Goal: Book appointment/travel/reservation: Register for event/course

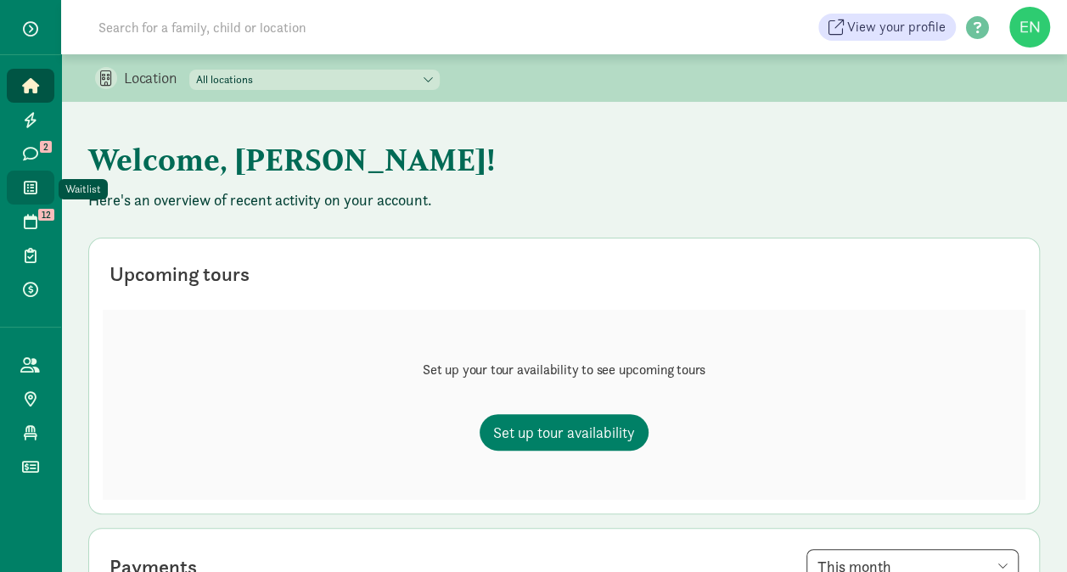
click at [26, 196] on link "Waitlist" at bounding box center [31, 188] width 48 height 34
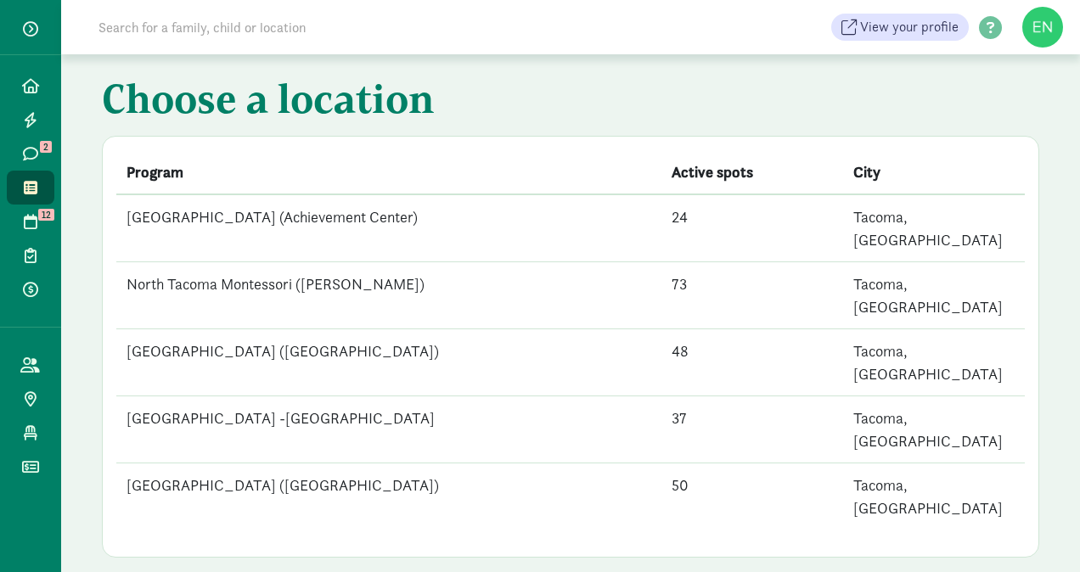
click at [273, 212] on td "[GEOGRAPHIC_DATA] (Achievement Center)" at bounding box center [388, 228] width 545 height 68
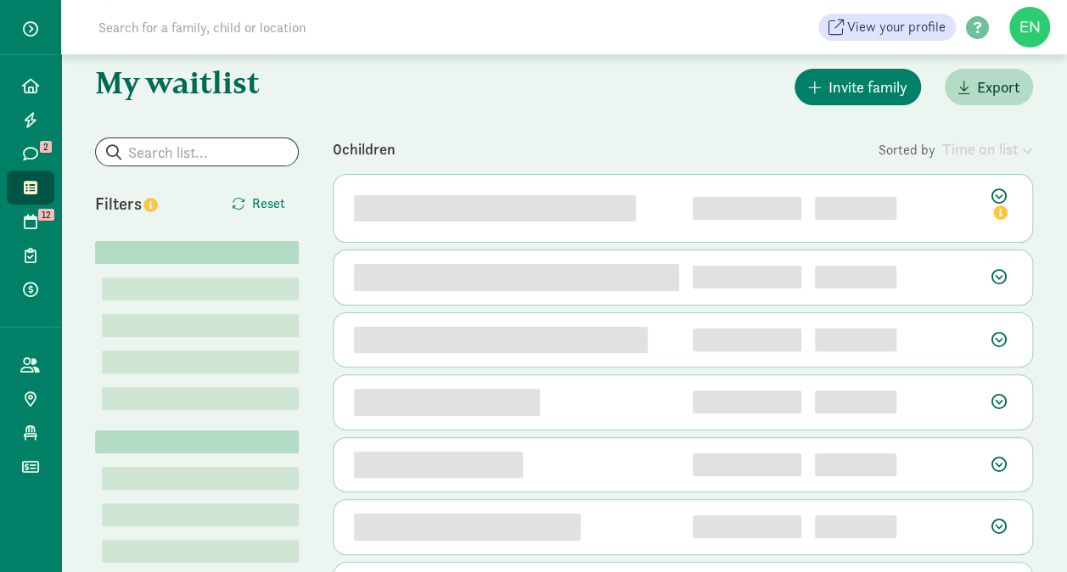
scroll to position [71, 0]
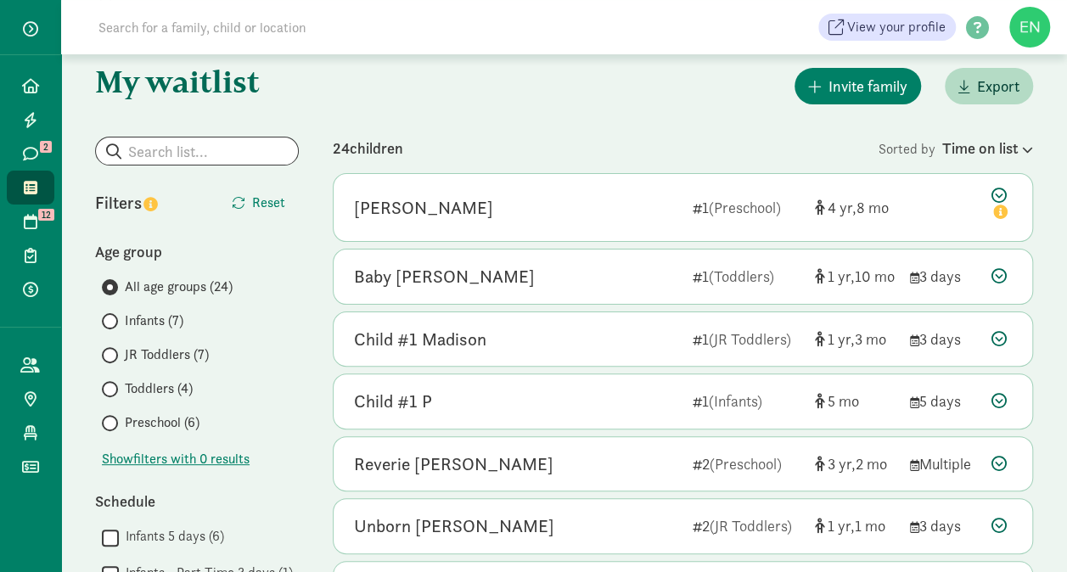
click at [178, 319] on span "Infants (7)" at bounding box center [154, 321] width 59 height 20
click at [113, 319] on input "Infants (7)" at bounding box center [107, 321] width 11 height 11
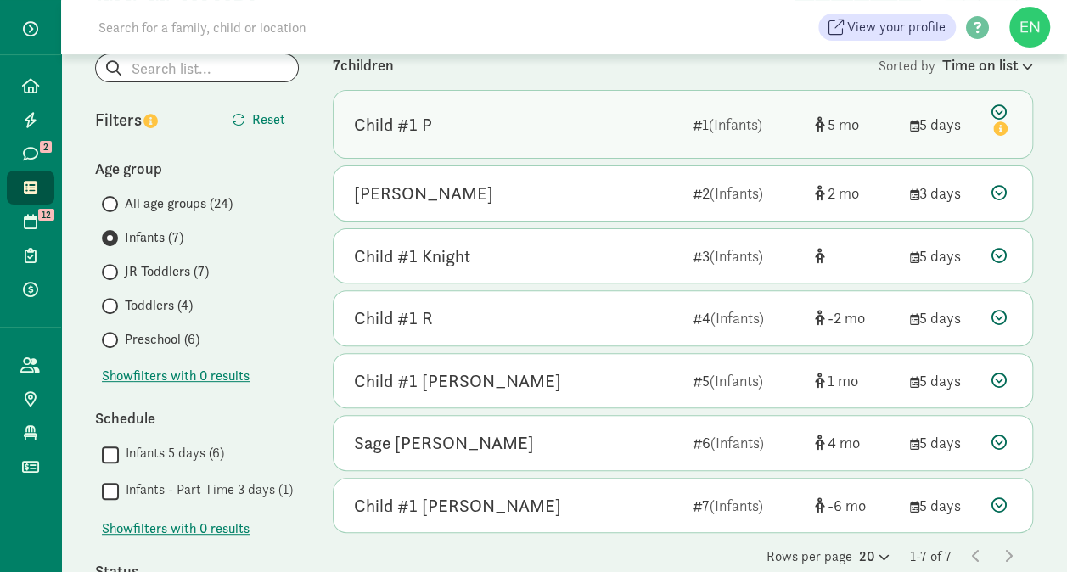
scroll to position [207, 0]
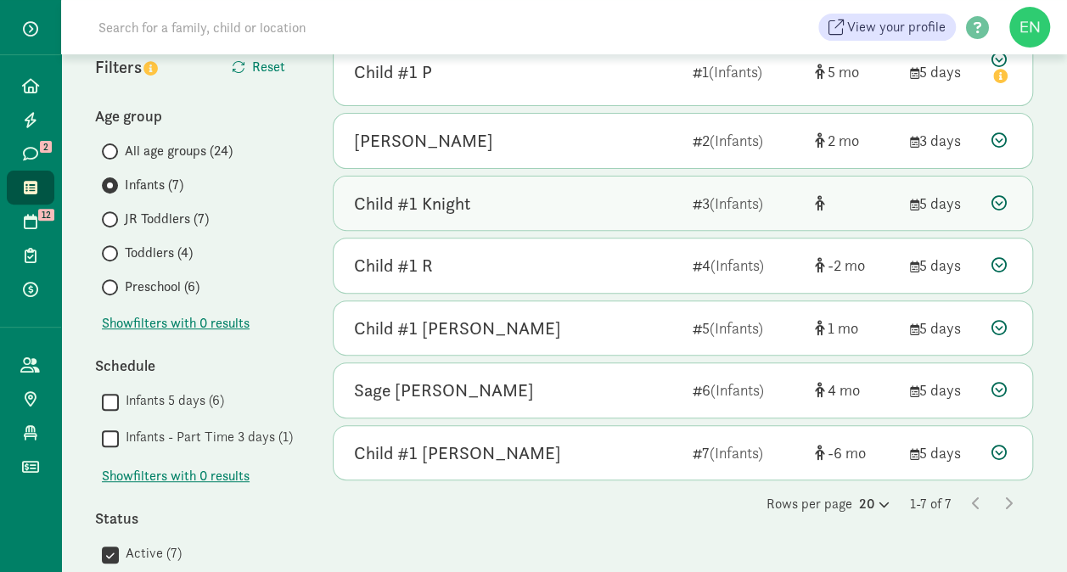
click at [402, 187] on div "Child #1 Knight 3 (Infants) 5 days" at bounding box center [683, 204] width 699 height 54
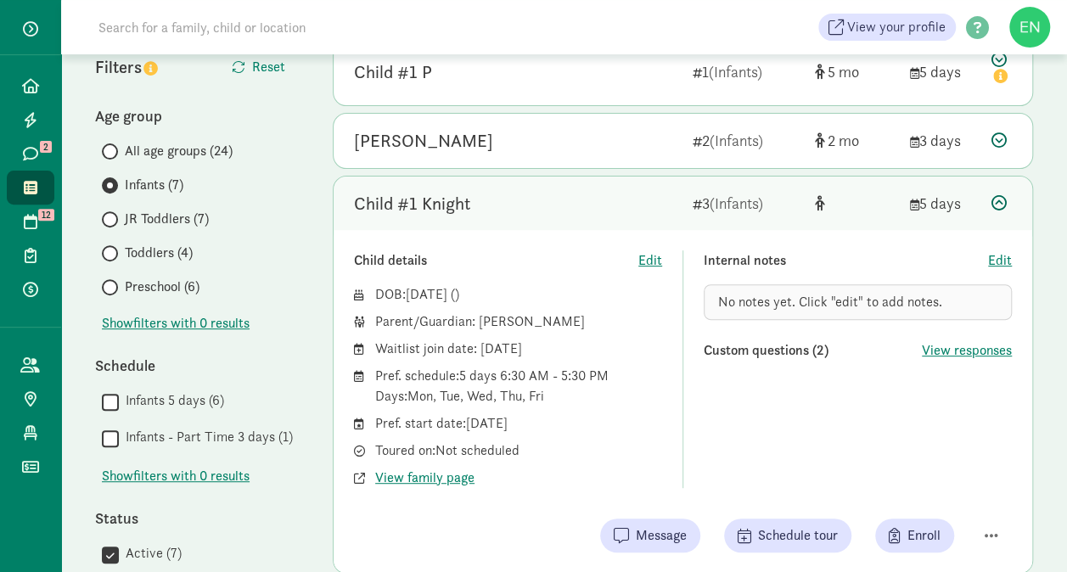
click at [402, 187] on div "Child #1 Knight 3 (Infants) 5 days" at bounding box center [683, 204] width 699 height 54
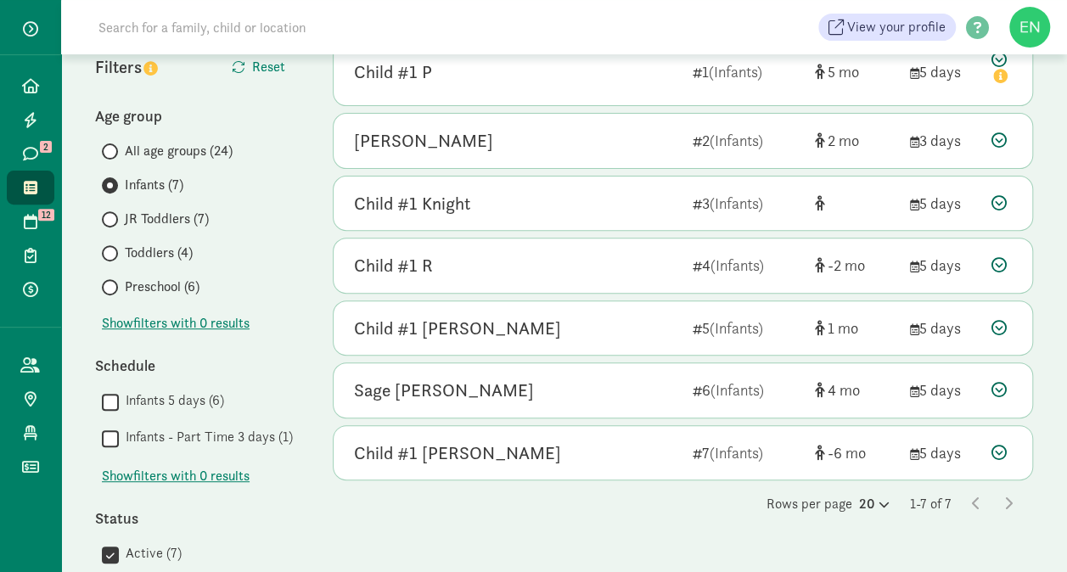
click at [195, 219] on span "JR Toddlers (7)" at bounding box center [167, 219] width 84 height 20
click at [113, 219] on input "JR Toddlers (7)" at bounding box center [107, 219] width 11 height 11
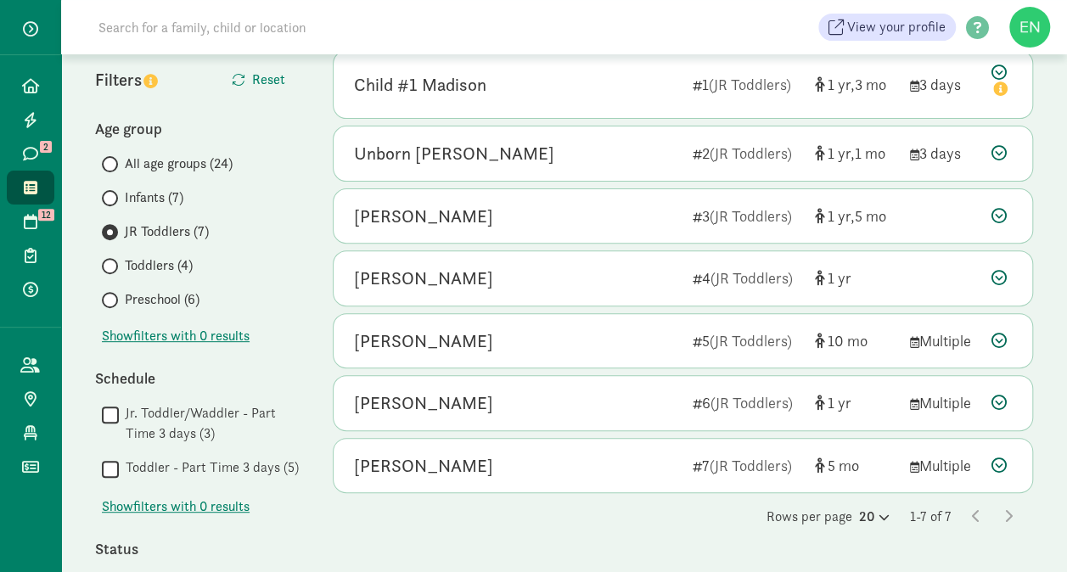
scroll to position [191, 0]
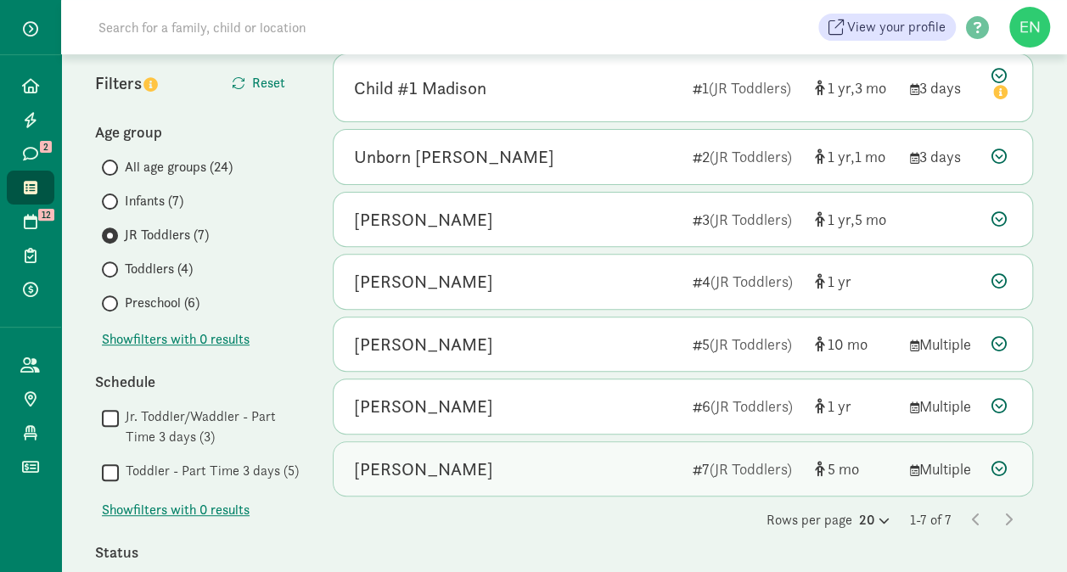
click at [540, 475] on div "Eloise Harrell" at bounding box center [516, 469] width 325 height 27
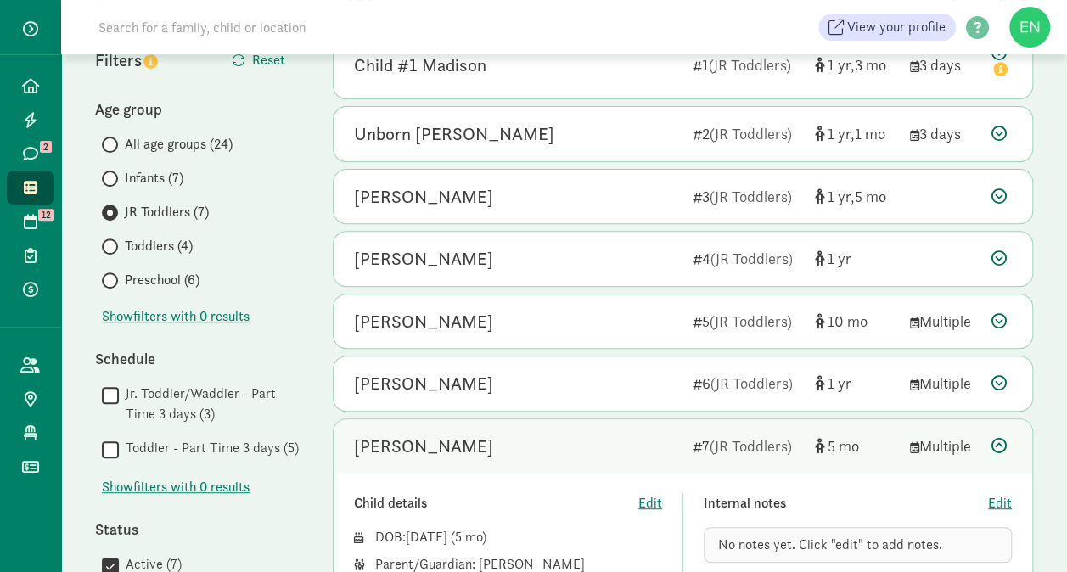
scroll to position [212, 0]
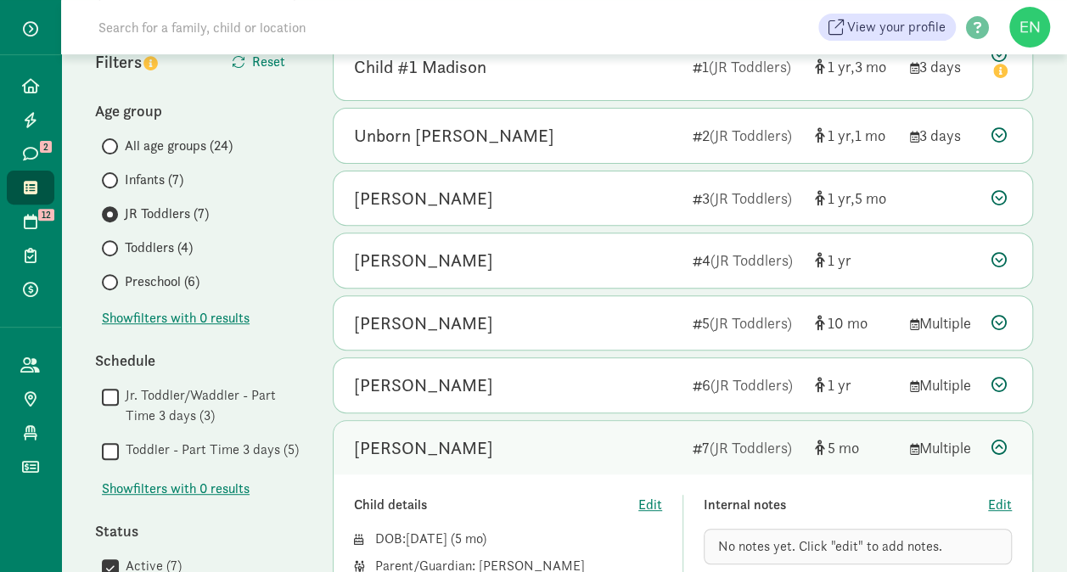
click at [191, 253] on span "Toddlers (4)" at bounding box center [159, 248] width 68 height 20
click at [113, 253] on input "Toddlers (4)" at bounding box center [107, 248] width 11 height 11
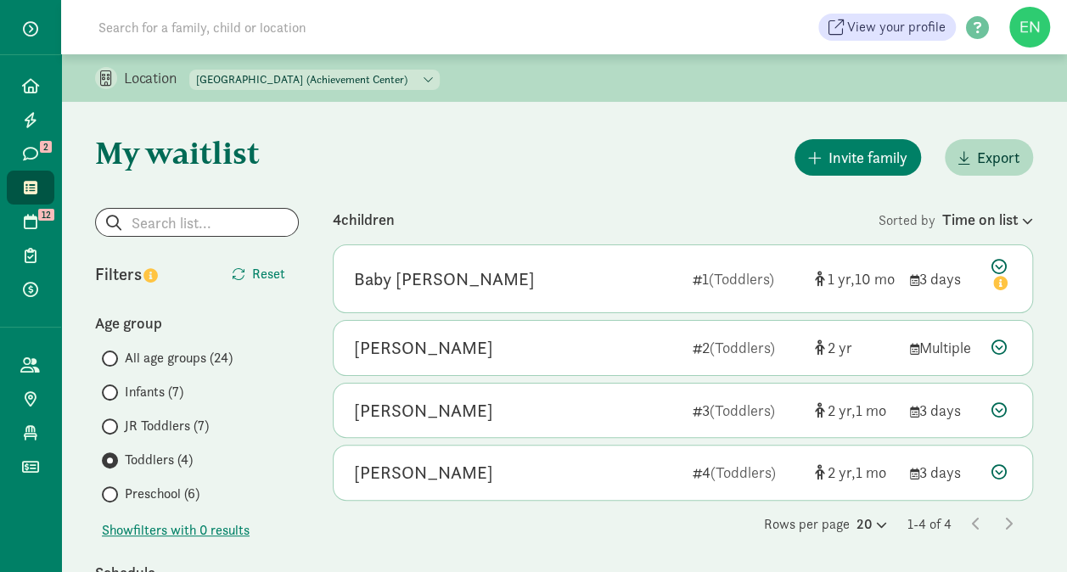
scroll to position [36, 0]
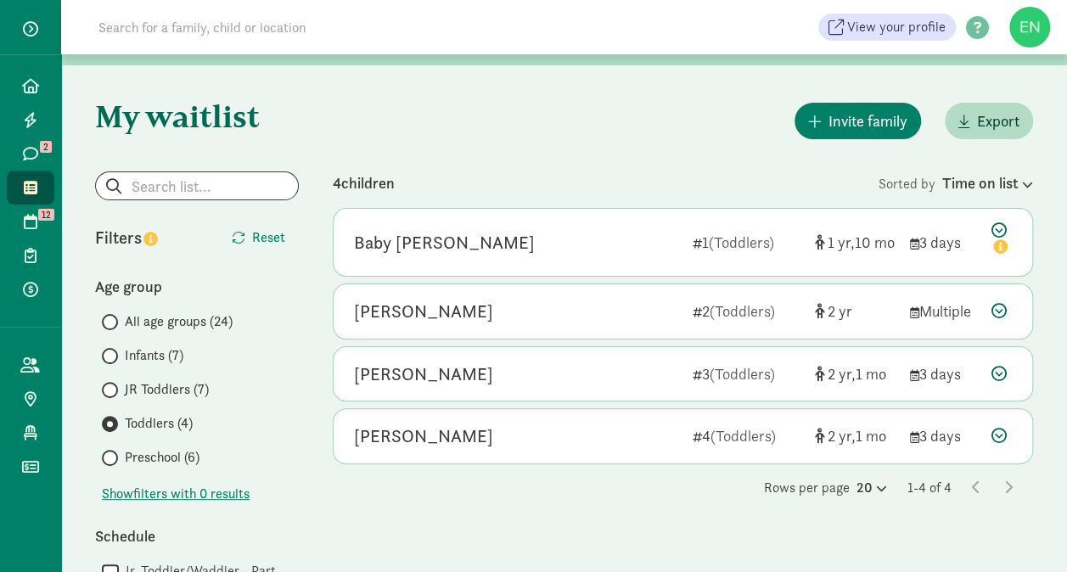
click at [122, 455] on label "Preschool (6)" at bounding box center [200, 457] width 197 height 20
click at [113, 455] on input "Preschool (6)" at bounding box center [107, 457] width 11 height 11
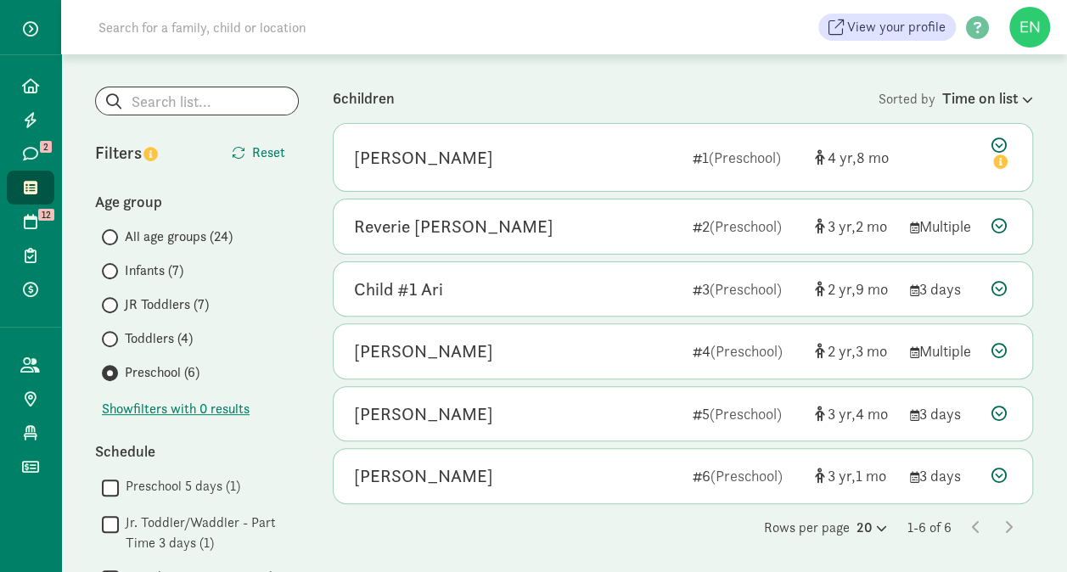
scroll to position [132, 0]
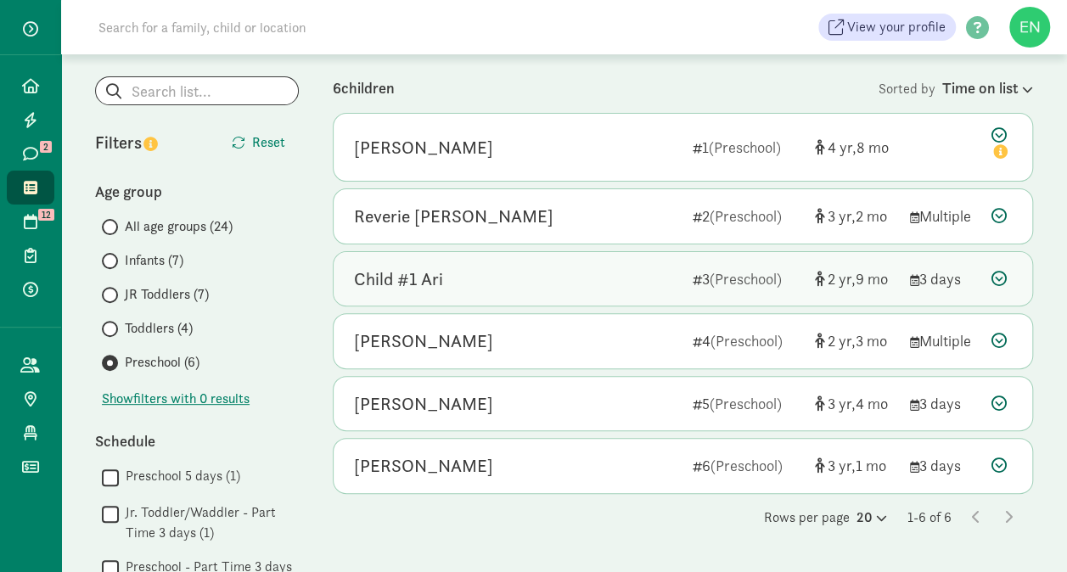
click at [448, 261] on div "Child #1 Ari 3 (Preschool) 2 9 3 days" at bounding box center [683, 279] width 699 height 54
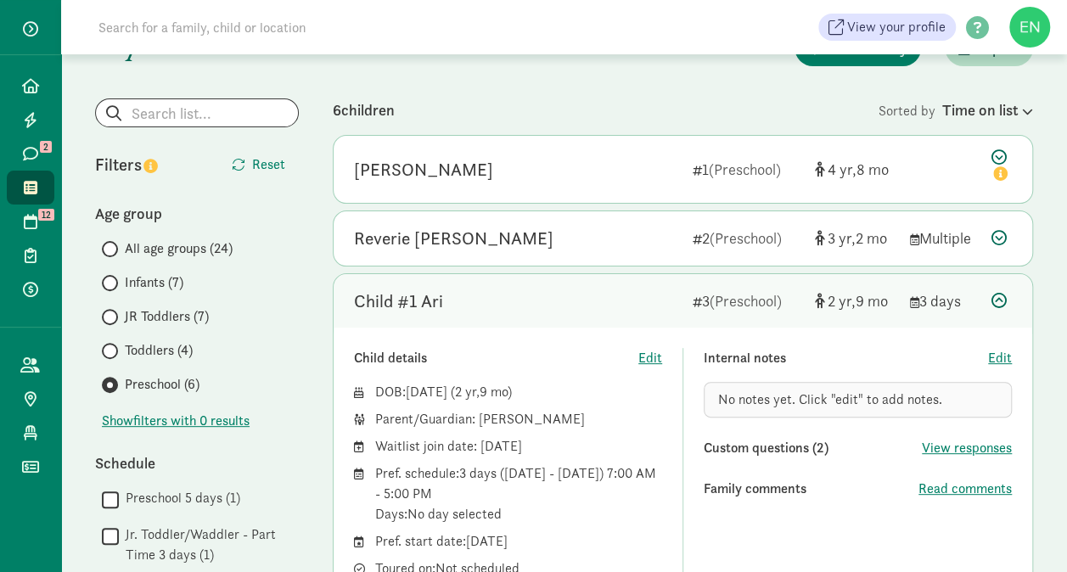
scroll to position [0, 0]
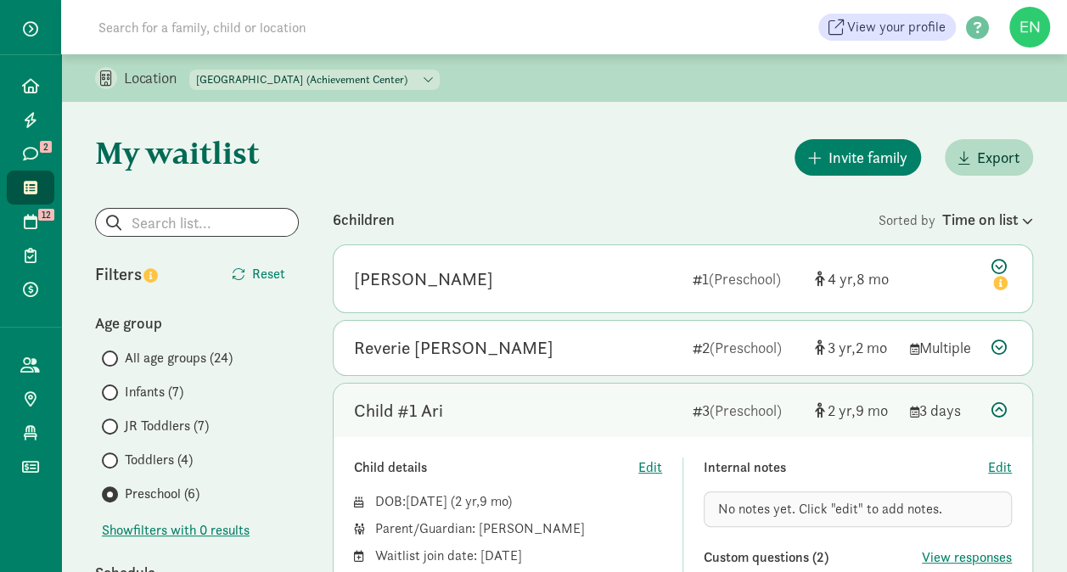
click at [431, 87] on select "North Tacoma Montessori Center (Achievement Center) North Tacoma Montessori (Pr…" at bounding box center [314, 80] width 250 height 20
click at [190, 70] on select "North Tacoma Montessori Center (Achievement Center) North Tacoma Montessori (Pr…" at bounding box center [314, 80] width 250 height 20
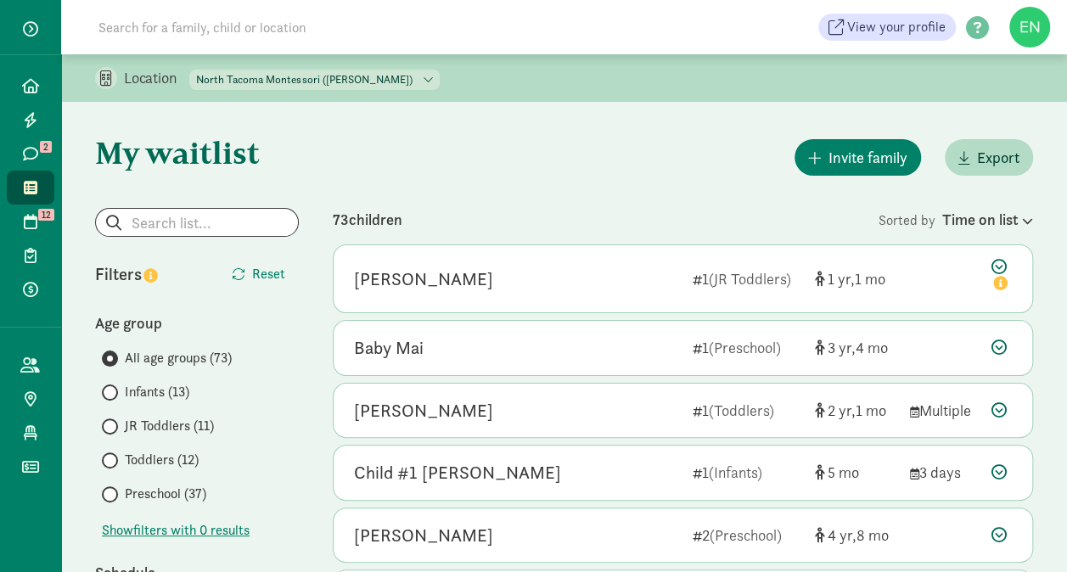
scroll to position [100, 0]
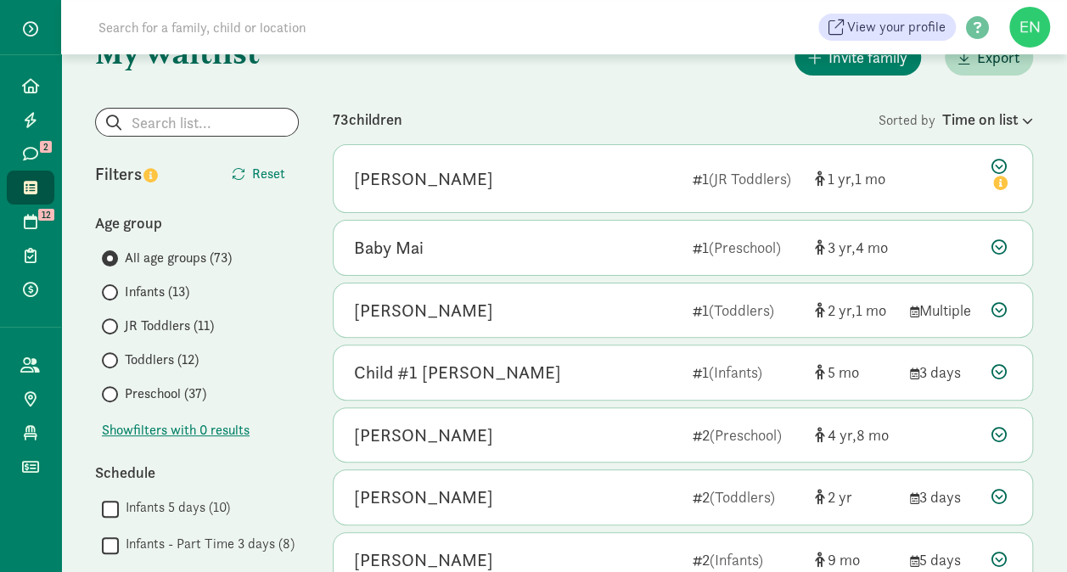
click at [152, 390] on span "Preschool (37)" at bounding box center [165, 394] width 81 height 20
click at [113, 390] on input "Preschool (37)" at bounding box center [107, 394] width 11 height 11
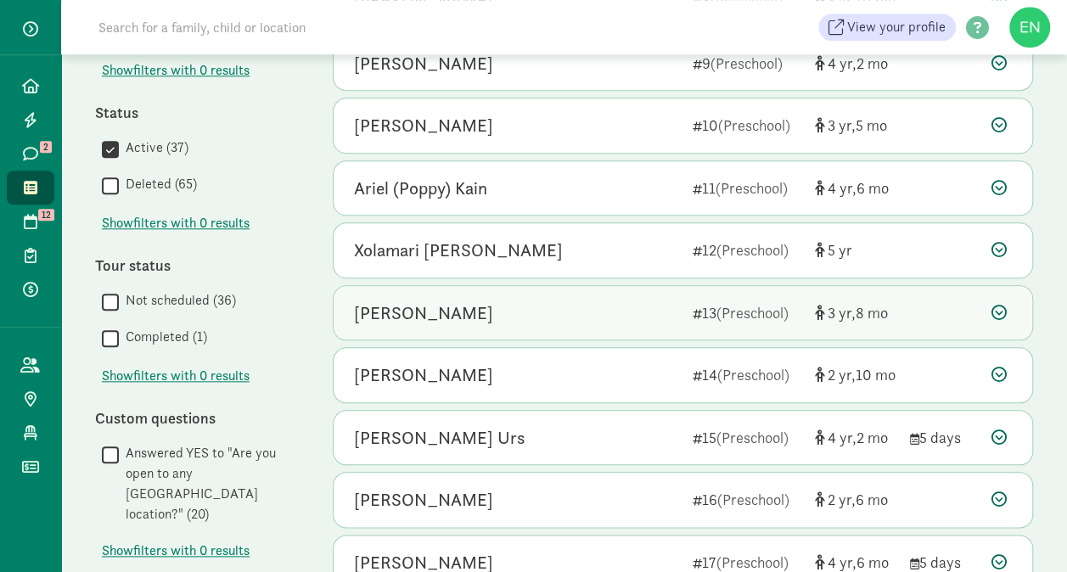
scroll to position [983, 0]
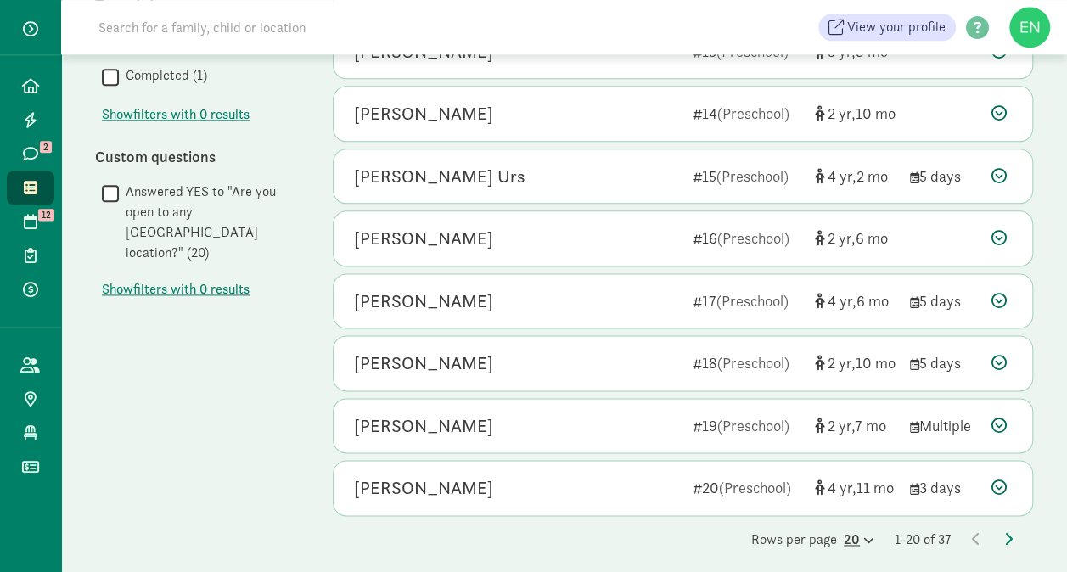
click at [849, 530] on div "20" at bounding box center [859, 540] width 31 height 20
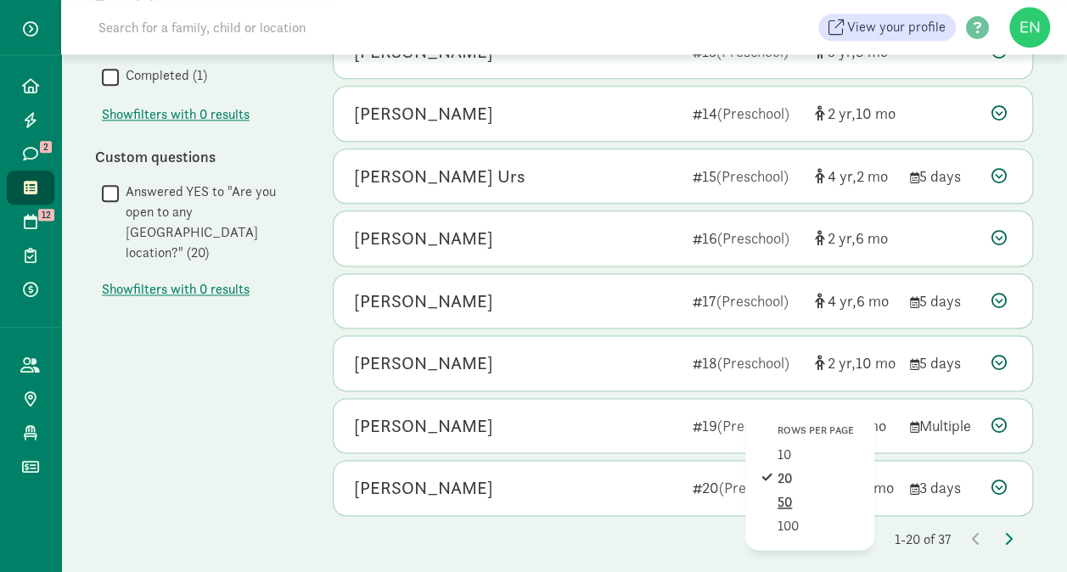
click at [795, 496] on div "50" at bounding box center [818, 502] width 81 height 20
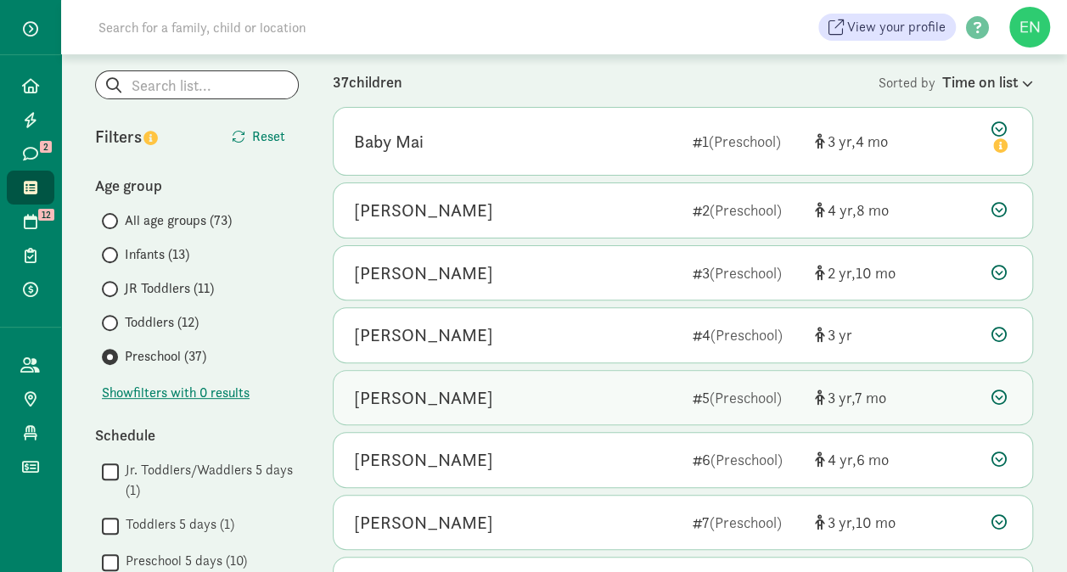
scroll to position [0, 0]
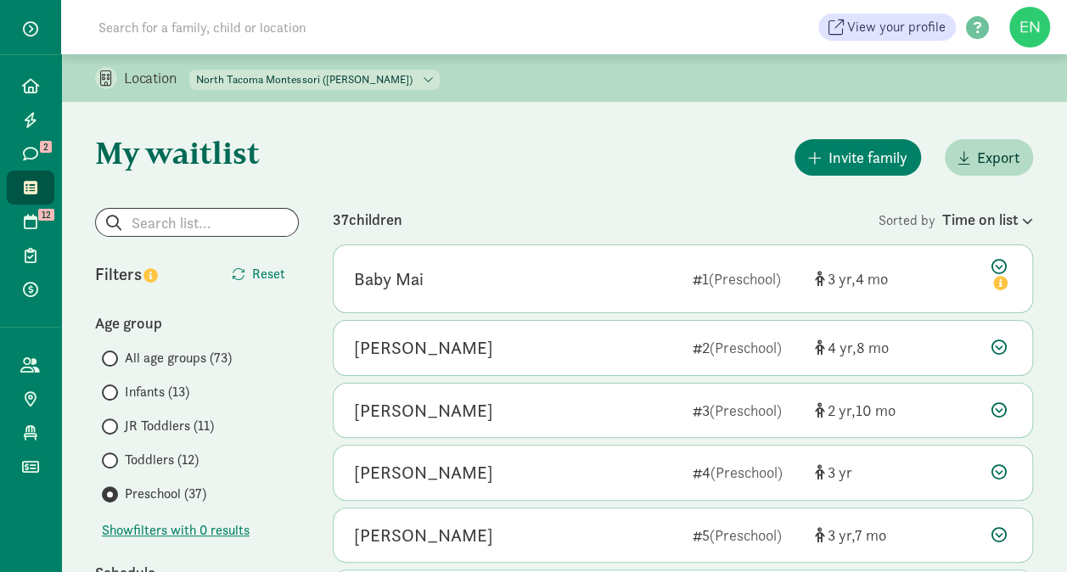
click at [439, 84] on select "North Tacoma Montessori Center (Achievement Center) North Tacoma Montessori (Pr…" at bounding box center [314, 80] width 250 height 20
click at [190, 70] on select "North Tacoma Montessori Center (Achievement Center) North Tacoma Montessori (Pr…" at bounding box center [314, 80] width 250 height 20
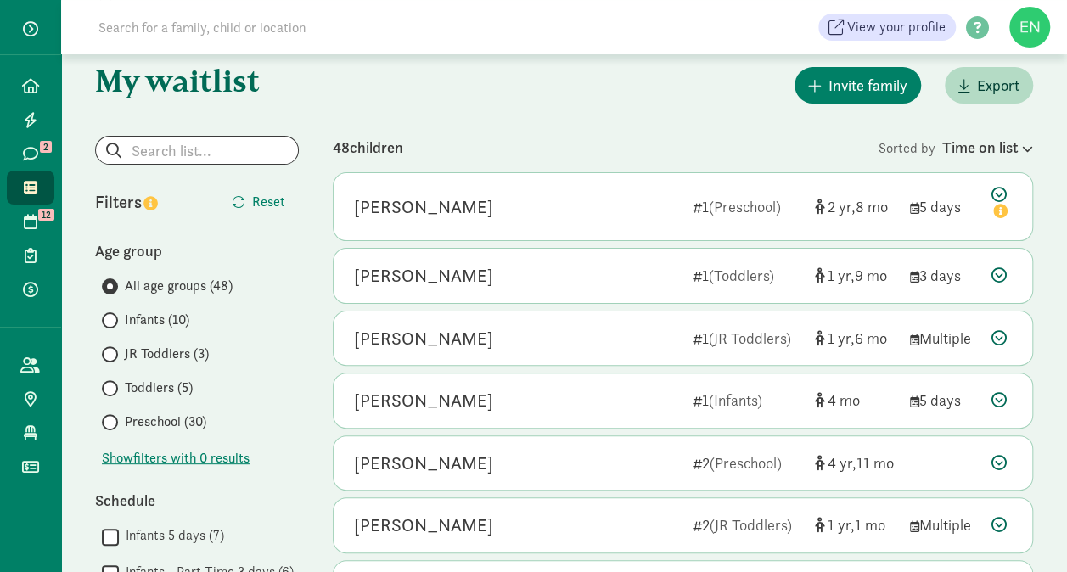
scroll to position [73, 0]
click at [195, 414] on span "Preschool (30)" at bounding box center [165, 421] width 81 height 20
click at [113, 416] on input "Preschool (30)" at bounding box center [107, 421] width 11 height 11
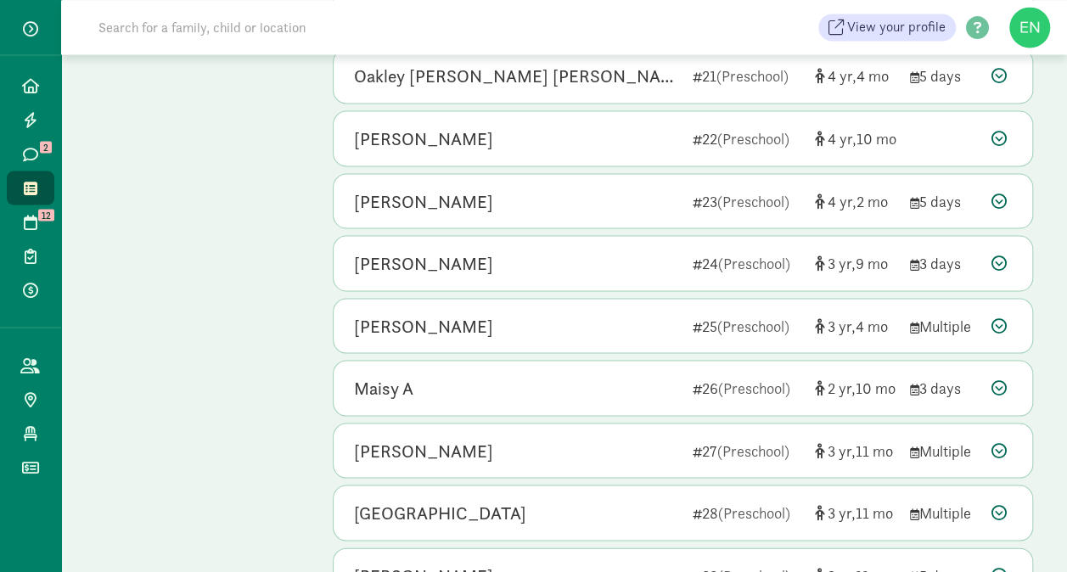
scroll to position [1601, 0]
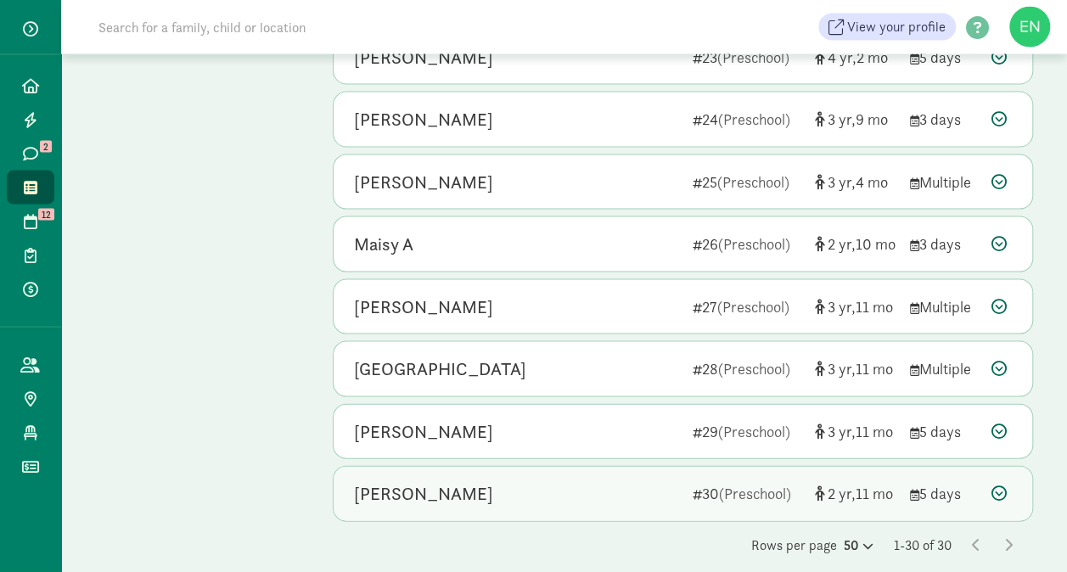
click at [514, 484] on div "Saoirse Mckenna" at bounding box center [516, 493] width 325 height 27
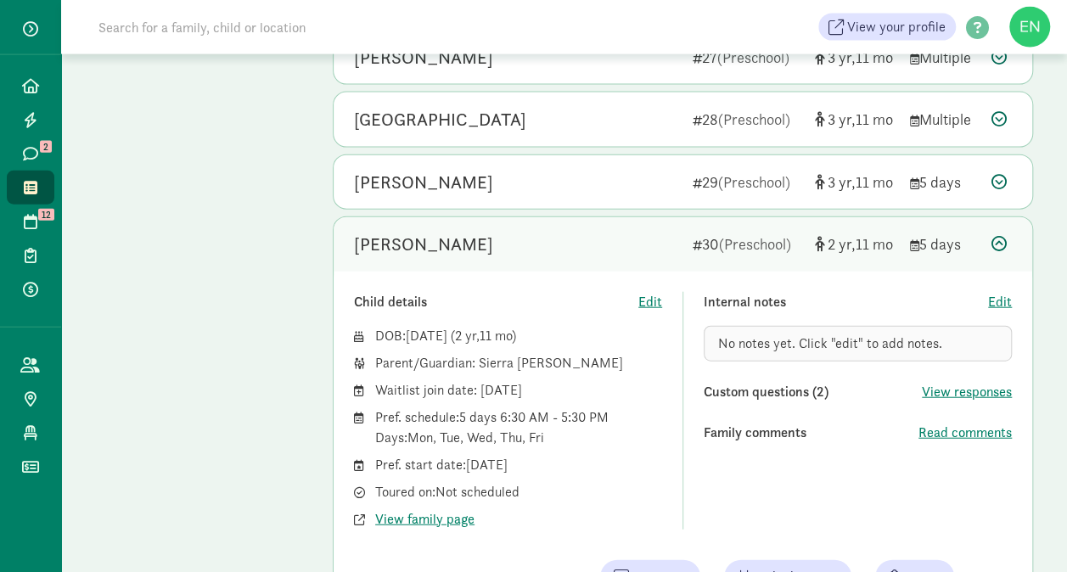
scroll to position [1849, 0]
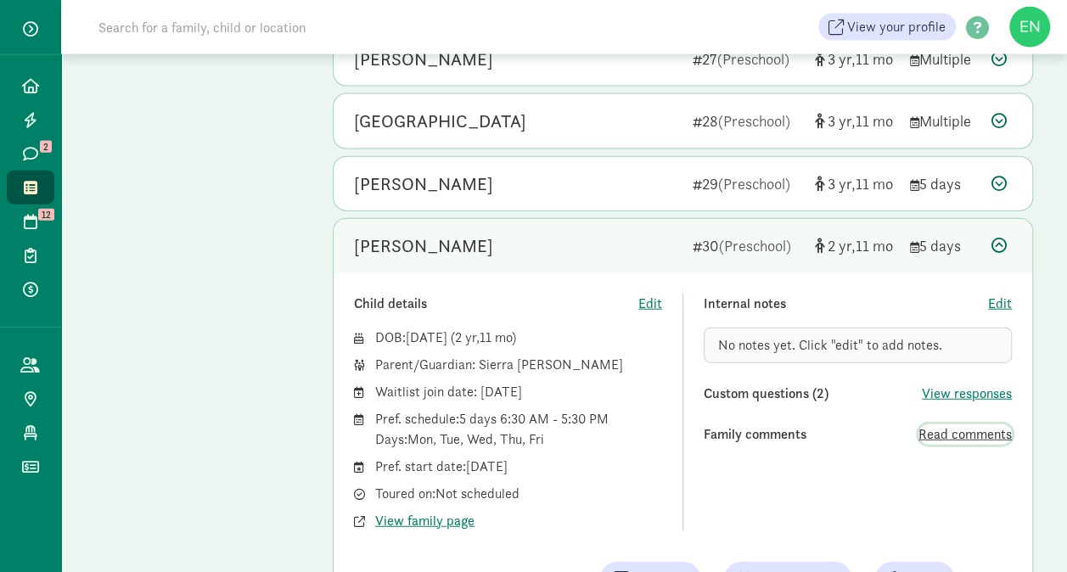
click at [943, 424] on span "Read comments" at bounding box center [964, 434] width 93 height 20
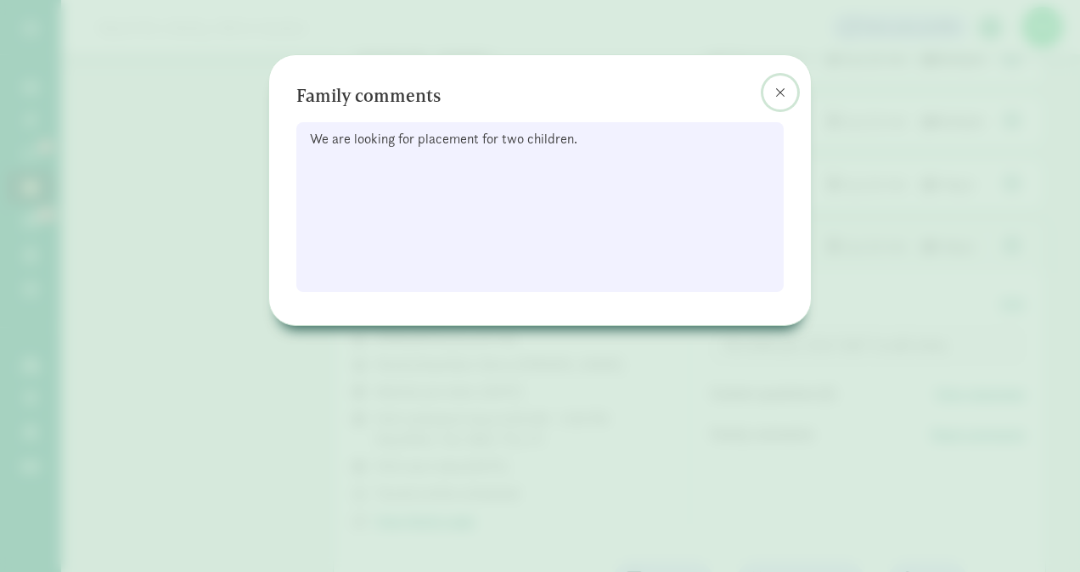
click at [779, 98] on button at bounding box center [780, 93] width 34 height 34
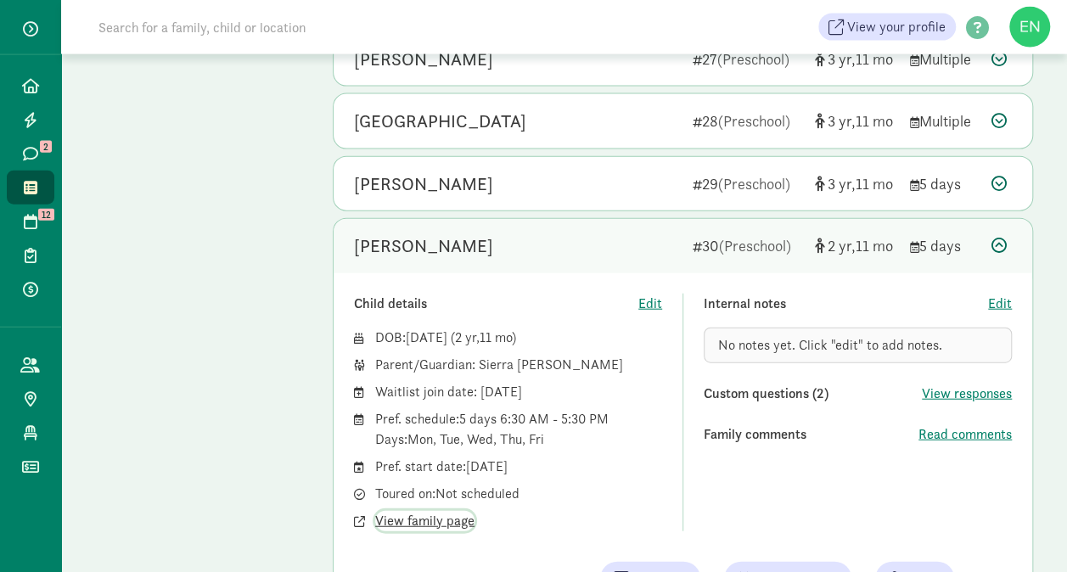
click at [418, 511] on span "View family page" at bounding box center [424, 521] width 99 height 20
click at [652, 233] on div "Saoirse Mckenna" at bounding box center [516, 246] width 325 height 27
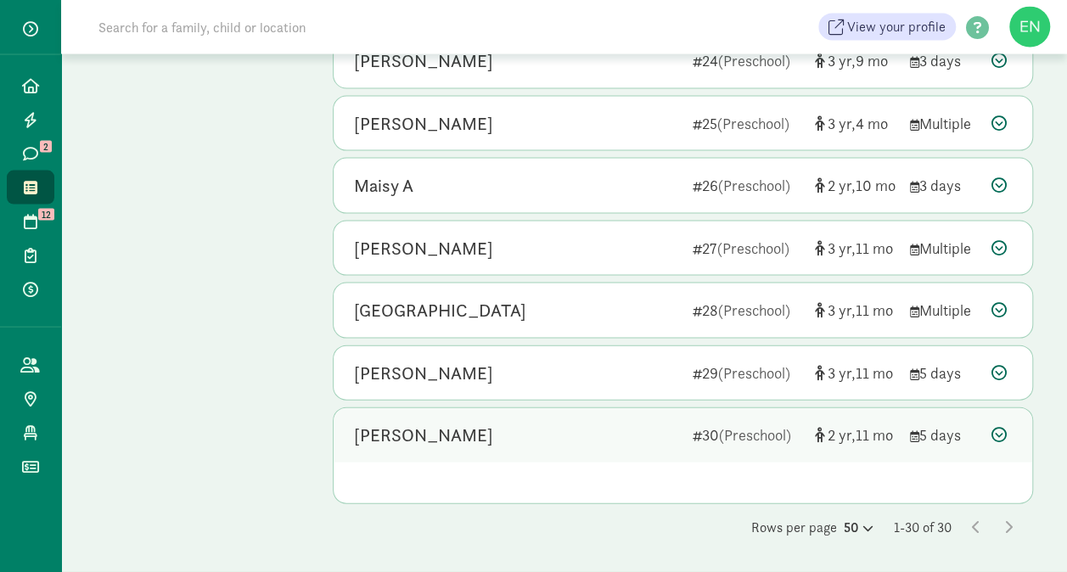
scroll to position [1601, 0]
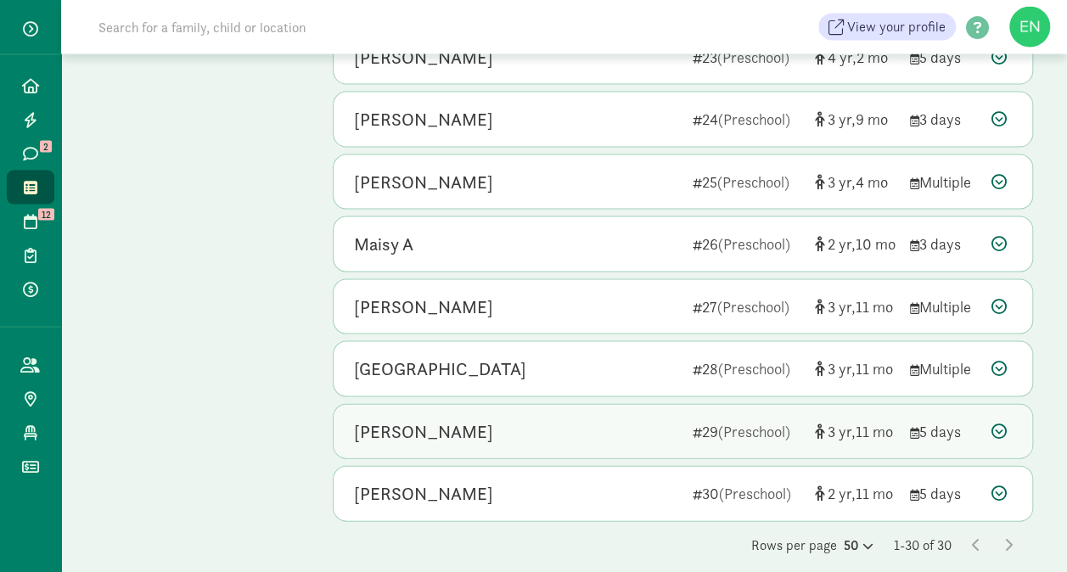
click at [593, 418] on div "Beatrice Gallagher" at bounding box center [516, 431] width 325 height 27
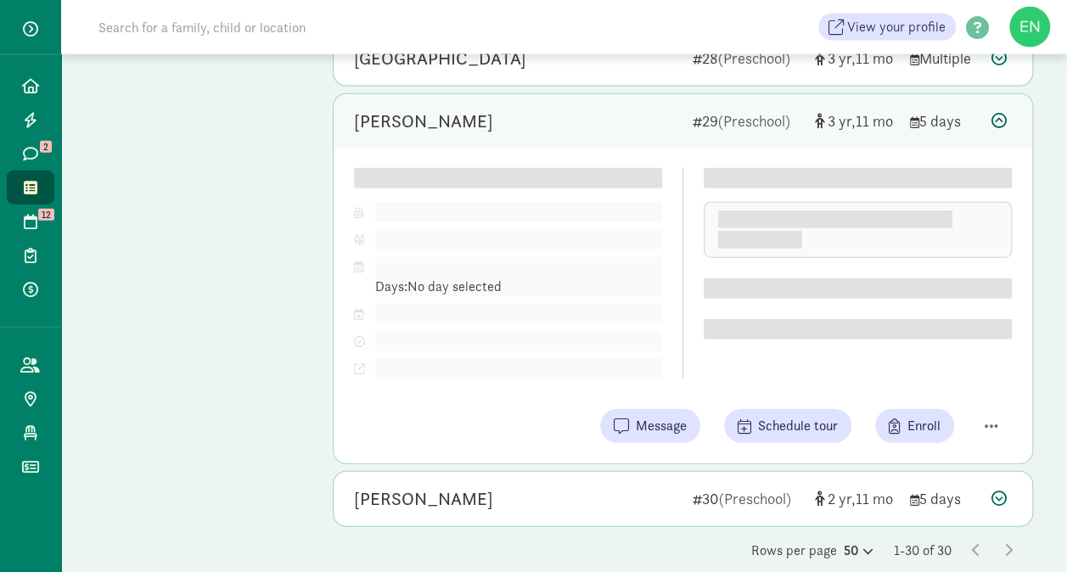
scroll to position [1912, 0]
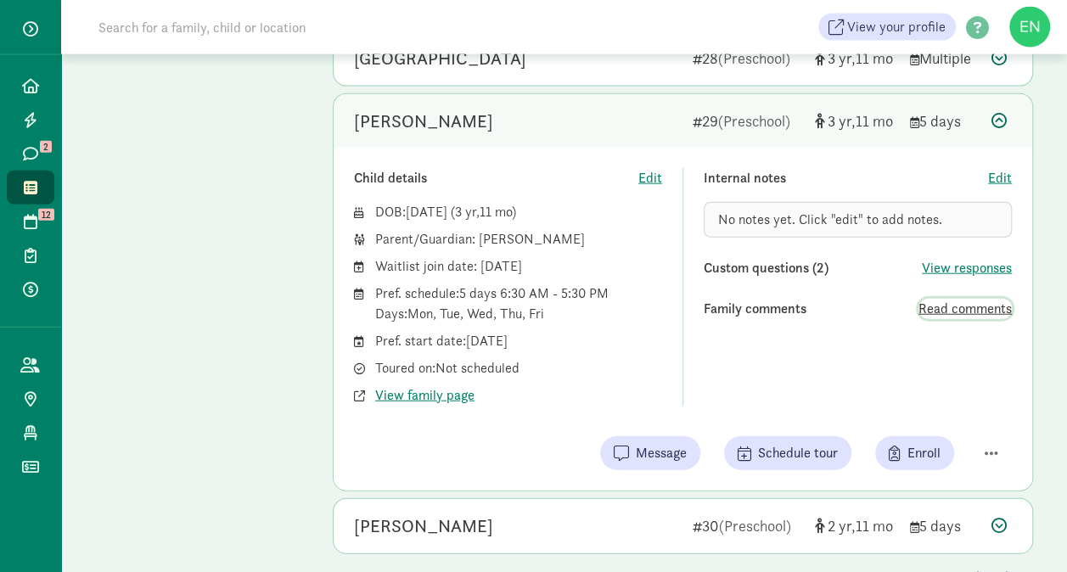
click at [964, 299] on span "Read comments" at bounding box center [964, 309] width 93 height 20
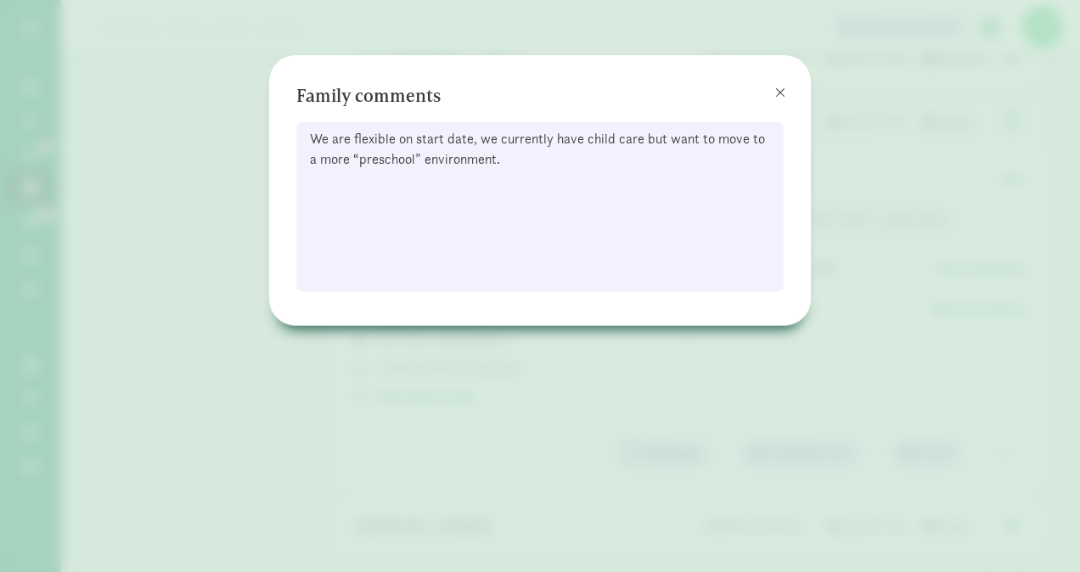
click at [805, 96] on div "Family comments We are flexible on start date, we currently have child care but…" at bounding box center [540, 190] width 542 height 270
click at [783, 93] on span at bounding box center [780, 93] width 10 height 14
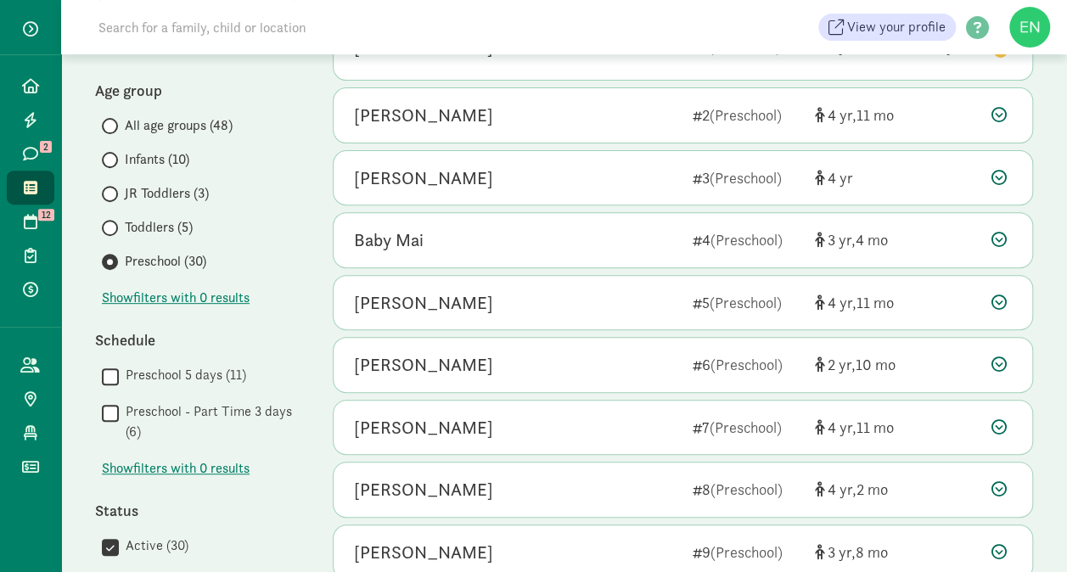
scroll to position [0, 0]
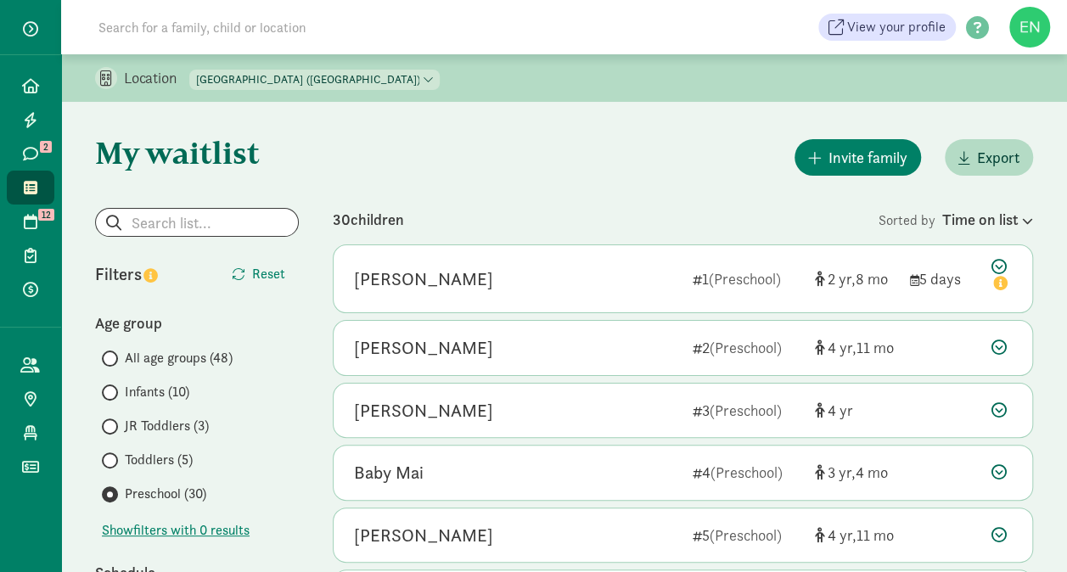
click at [372, 83] on select "North Tacoma Montessori Center (Achievement Center) North Tacoma Montessori (Pr…" at bounding box center [314, 80] width 250 height 20
click at [190, 70] on select "North Tacoma Montessori Center (Achievement Center) North Tacoma Montessori (Pr…" at bounding box center [314, 80] width 250 height 20
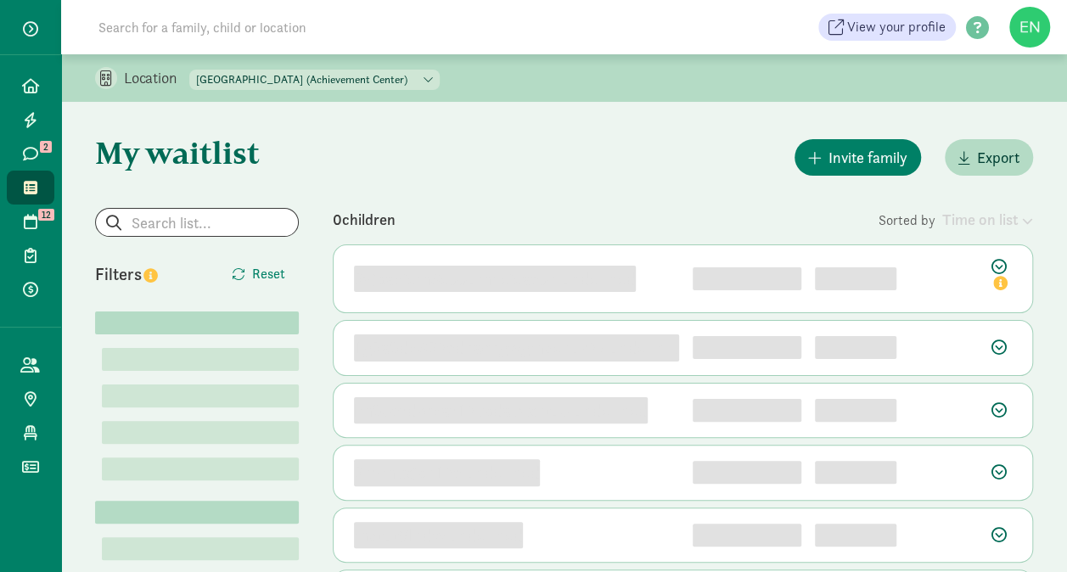
click at [388, 66] on div "North Tacoma Montessori Center (Achievement Center) North Tacoma Montessori (Pr…" at bounding box center [314, 78] width 250 height 24
click at [387, 75] on select "North Tacoma Montessori Center (Achievement Center) North Tacoma Montessori (Pr…" at bounding box center [314, 80] width 250 height 20
select select "87483"
click at [190, 70] on select "North Tacoma Montessori Center (Achievement Center) North Tacoma Montessori (Pr…" at bounding box center [314, 80] width 250 height 20
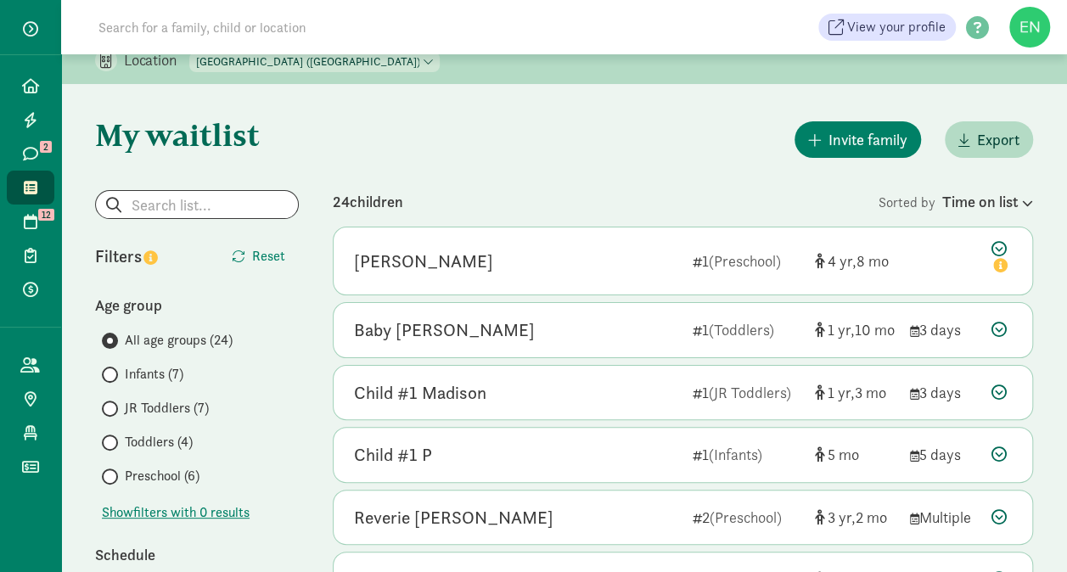
scroll to position [15, 0]
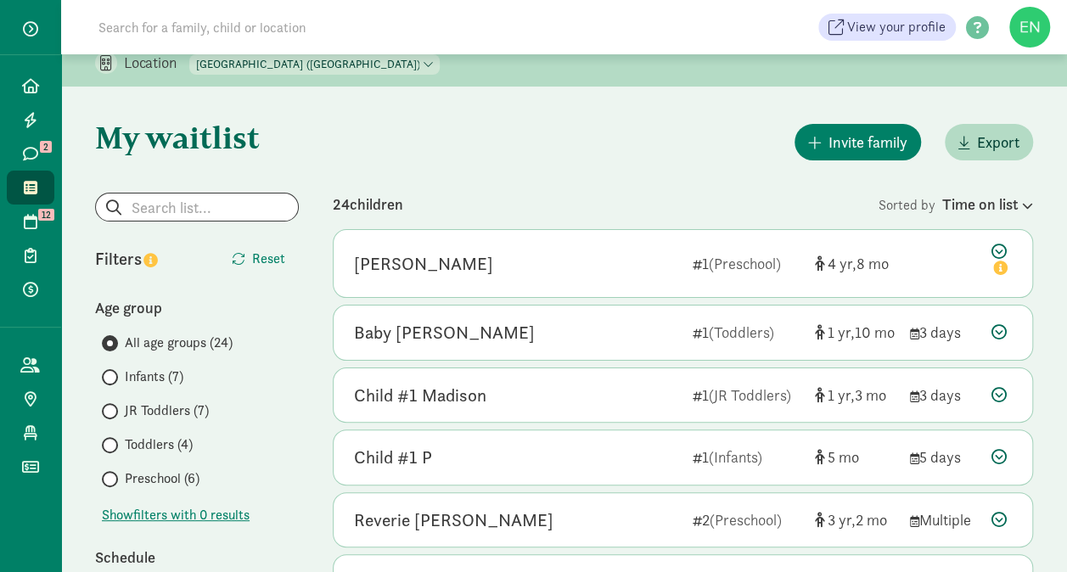
click at [177, 482] on span "Preschool (6)" at bounding box center [162, 479] width 75 height 20
click at [113, 482] on input "Preschool (6)" at bounding box center [107, 479] width 11 height 11
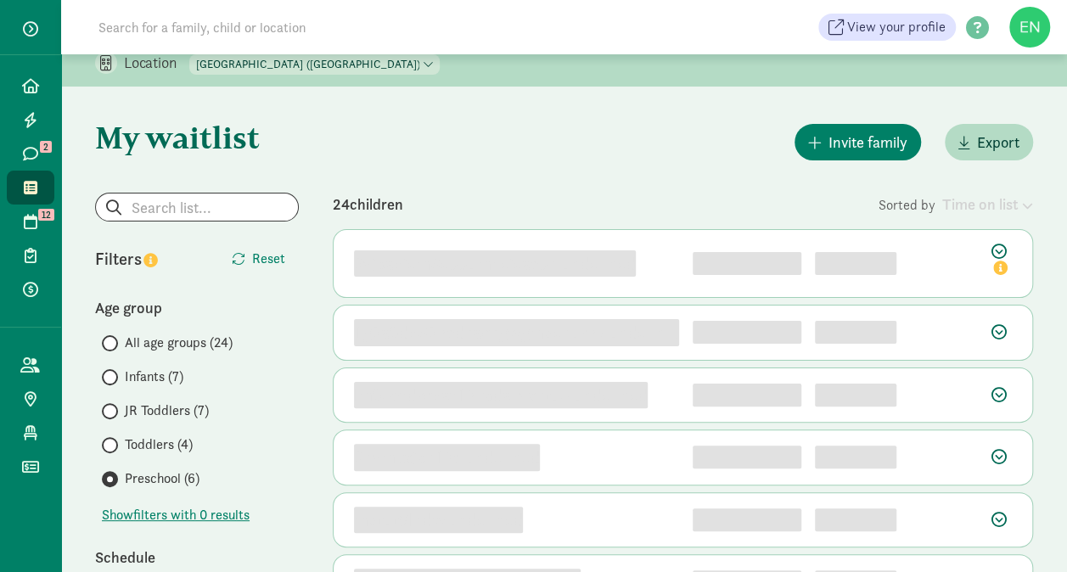
scroll to position [0, 0]
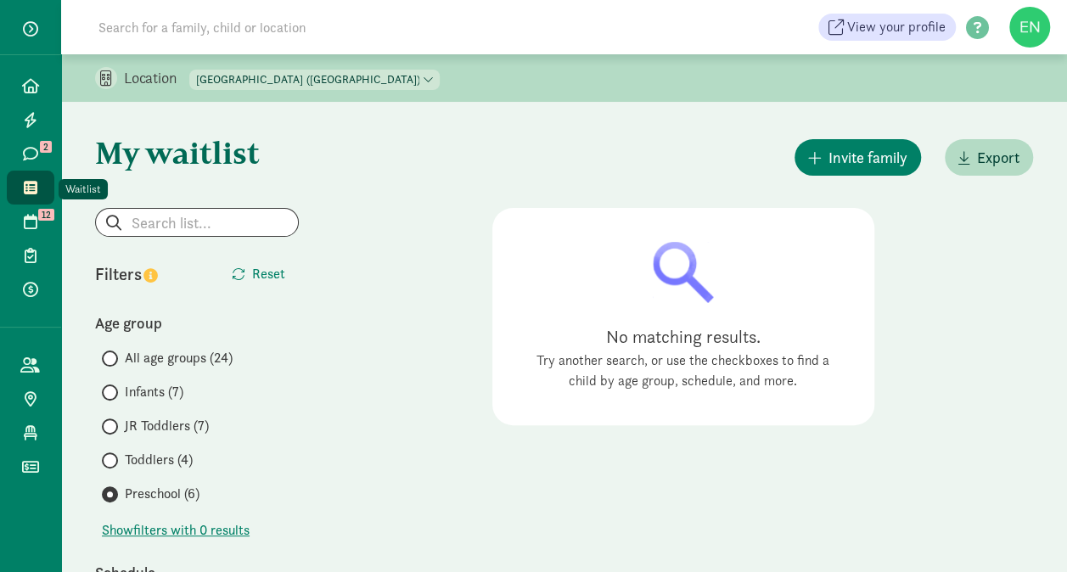
click at [13, 197] on link "Waitlist" at bounding box center [31, 188] width 48 height 34
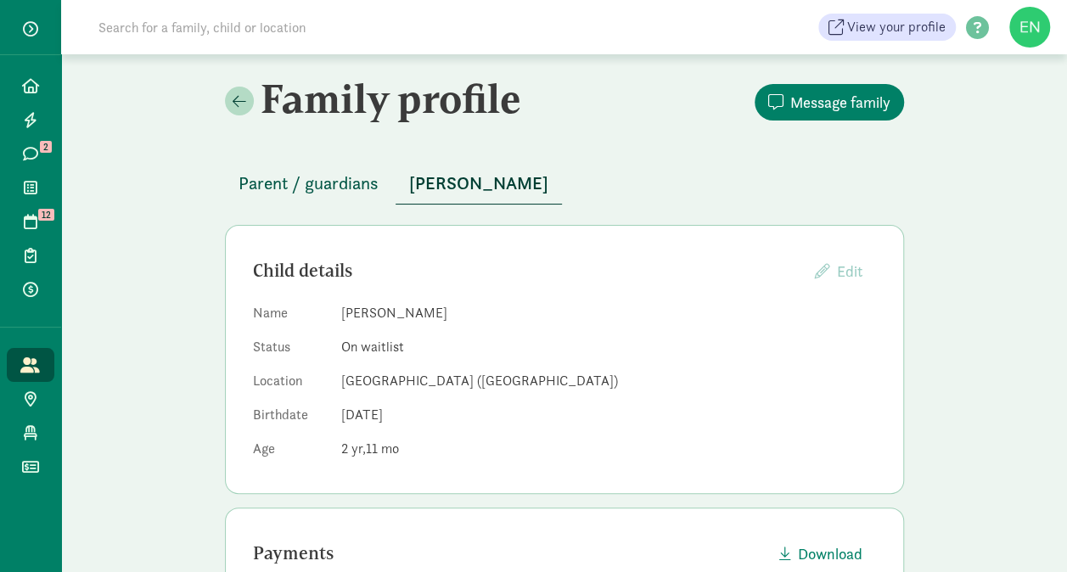
click at [324, 190] on span "Parent / guardians" at bounding box center [309, 183] width 140 height 27
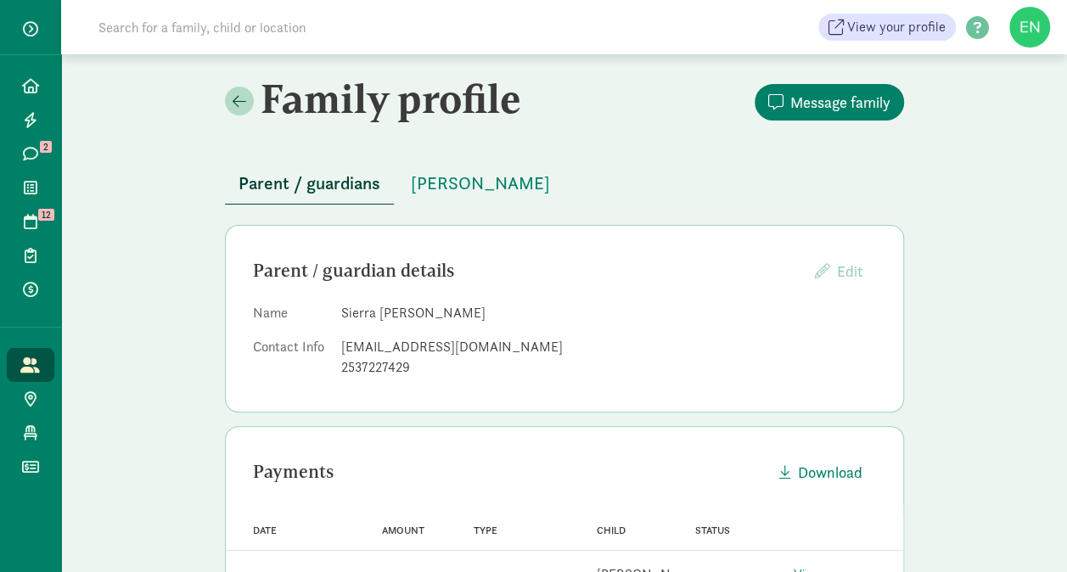
click at [368, 340] on div "sierraolliges@gmail.com" at bounding box center [608, 347] width 535 height 20
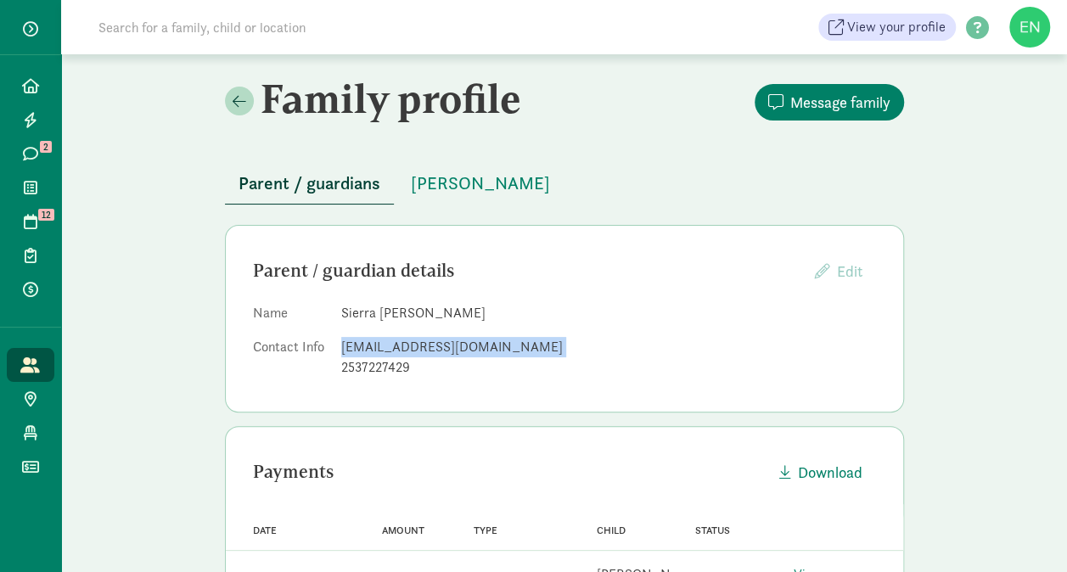
copy dd "sierraolliges@gmail.com"
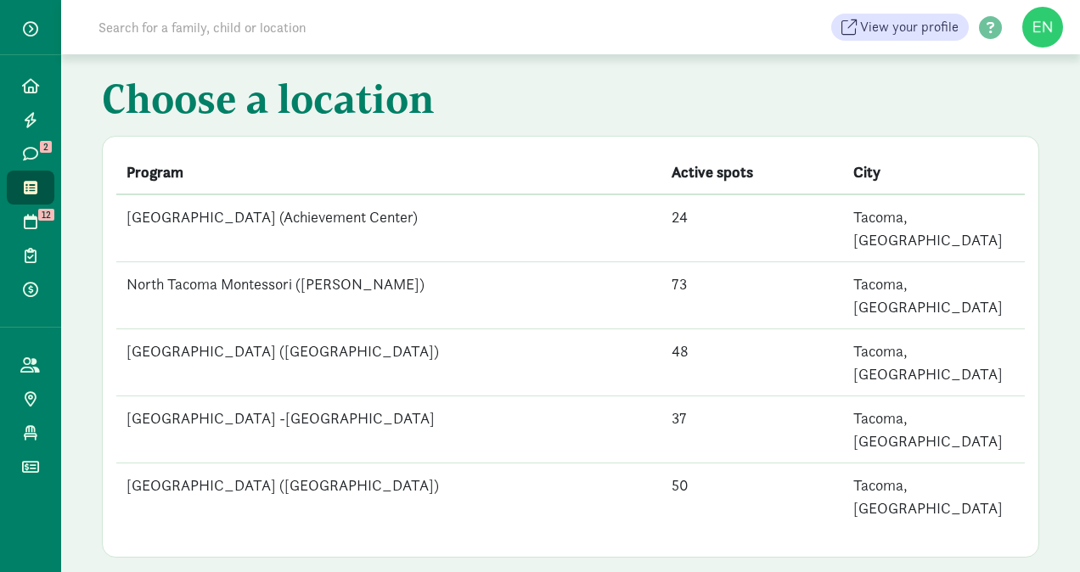
click at [327, 463] on td "[GEOGRAPHIC_DATA] ([GEOGRAPHIC_DATA])" at bounding box center [388, 496] width 545 height 67
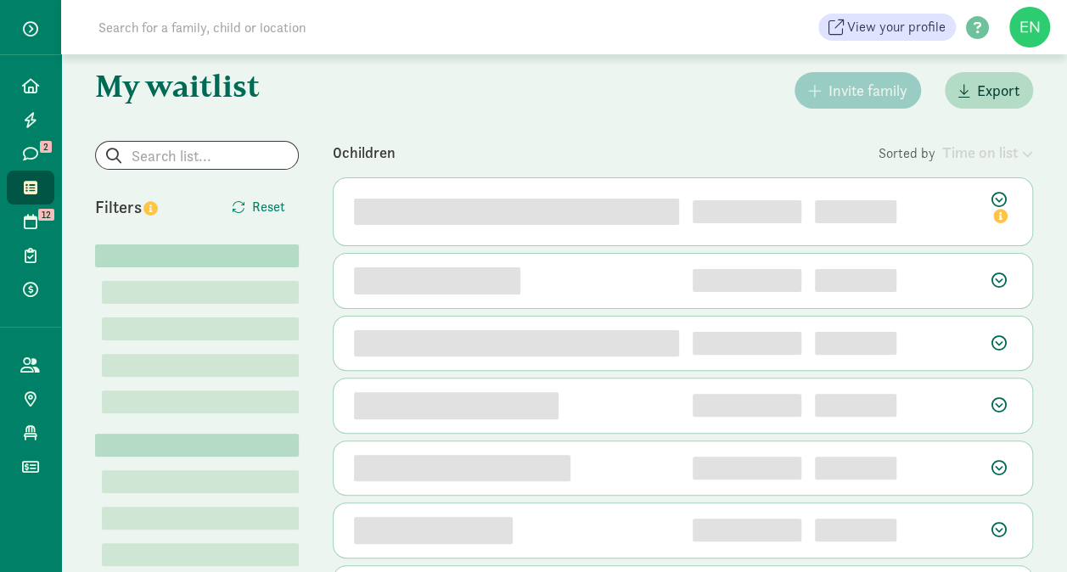
scroll to position [68, 0]
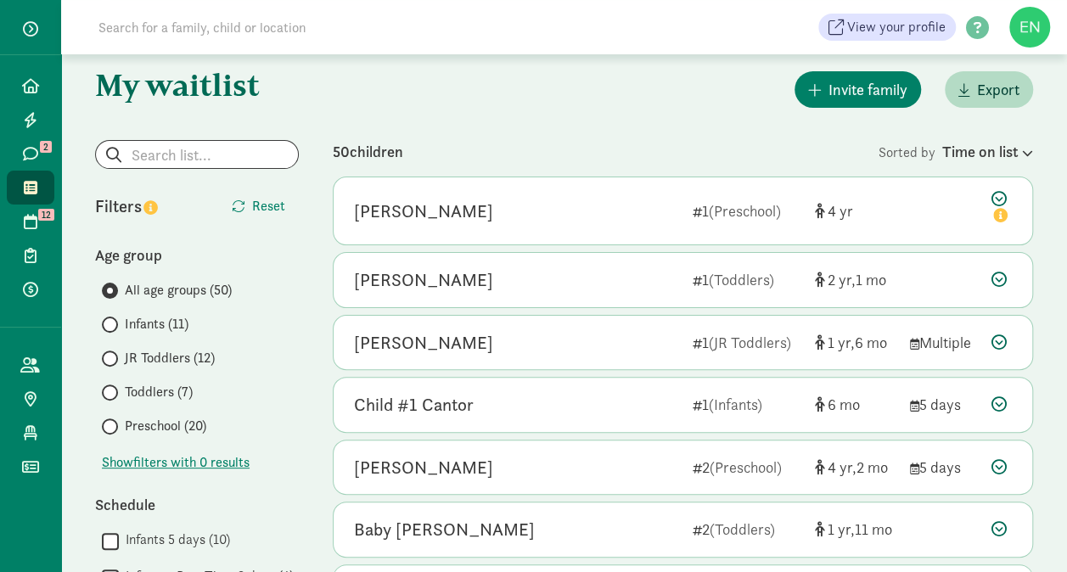
click at [168, 422] on span "Preschool (20)" at bounding box center [165, 426] width 81 height 20
click at [113, 422] on input "Preschool (20)" at bounding box center [107, 426] width 11 height 11
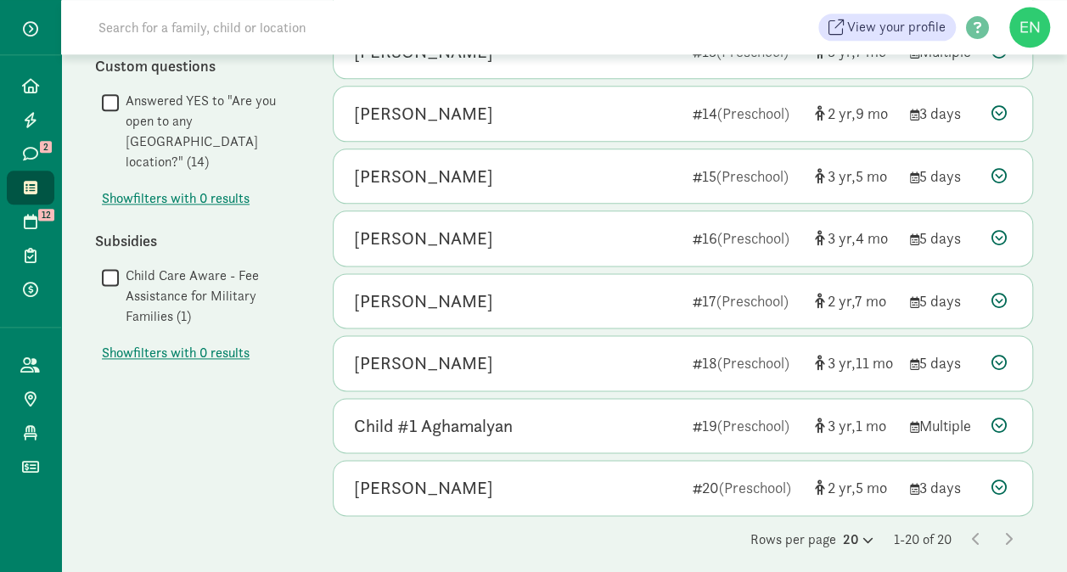
scroll to position [983, 0]
click at [859, 535] on icon at bounding box center [866, 540] width 14 height 11
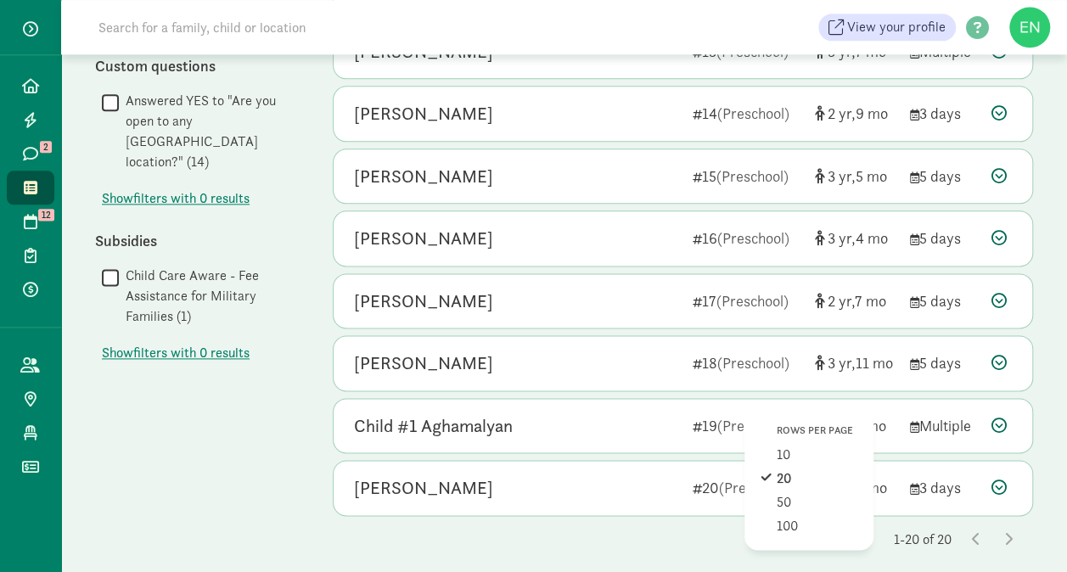
click at [796, 503] on div "Rows per page 10 20 50 100" at bounding box center [808, 479] width 129 height 141
click at [799, 521] on div "100" at bounding box center [817, 526] width 81 height 20
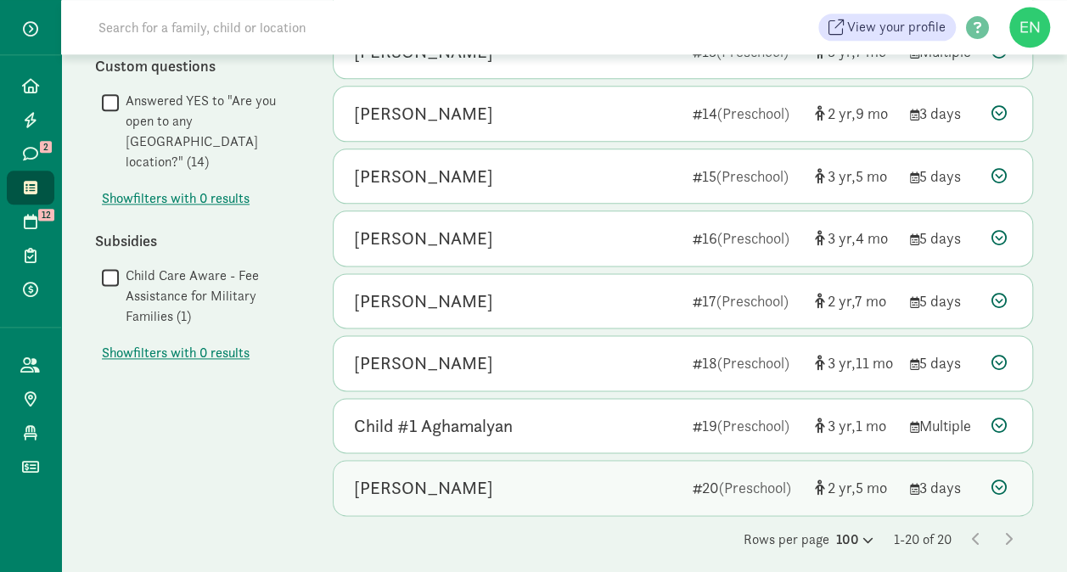
click at [774, 478] on span "(Preschool)" at bounding box center [755, 488] width 72 height 20
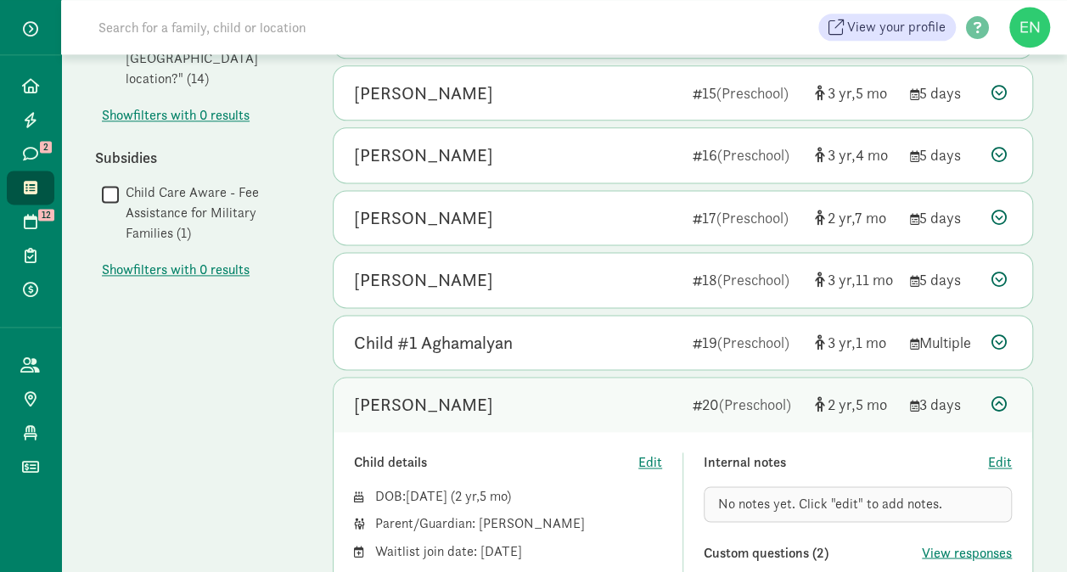
scroll to position [1064, 0]
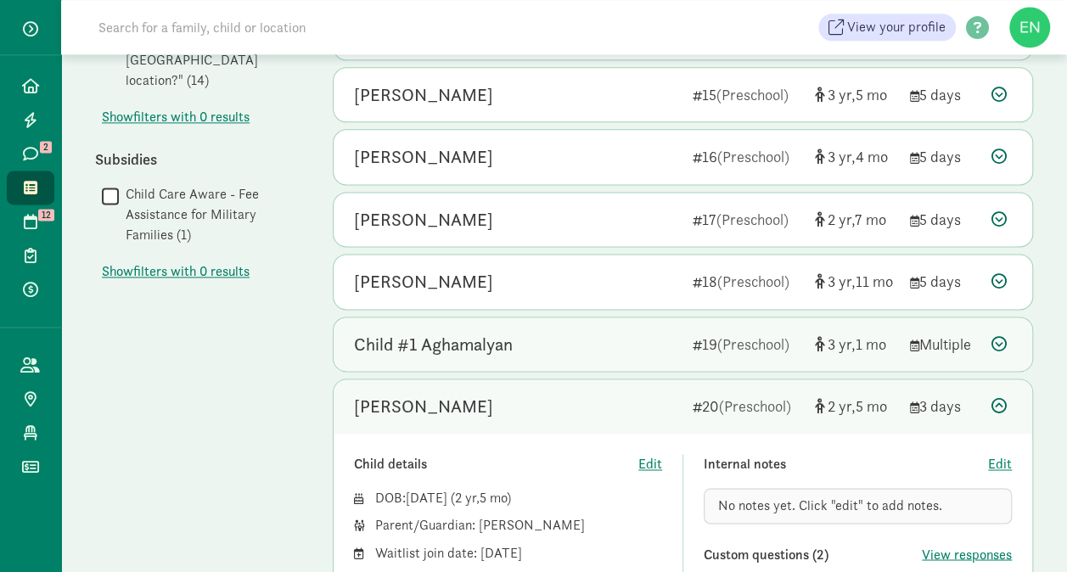
click at [642, 341] on div "Child #1 Aghamalyan" at bounding box center [516, 344] width 325 height 27
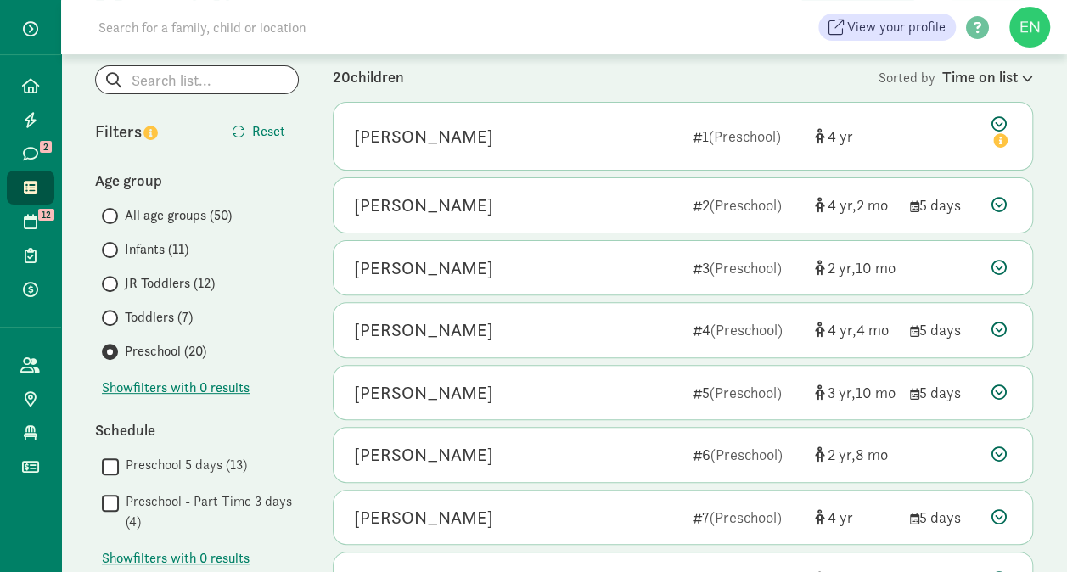
scroll to position [134, 0]
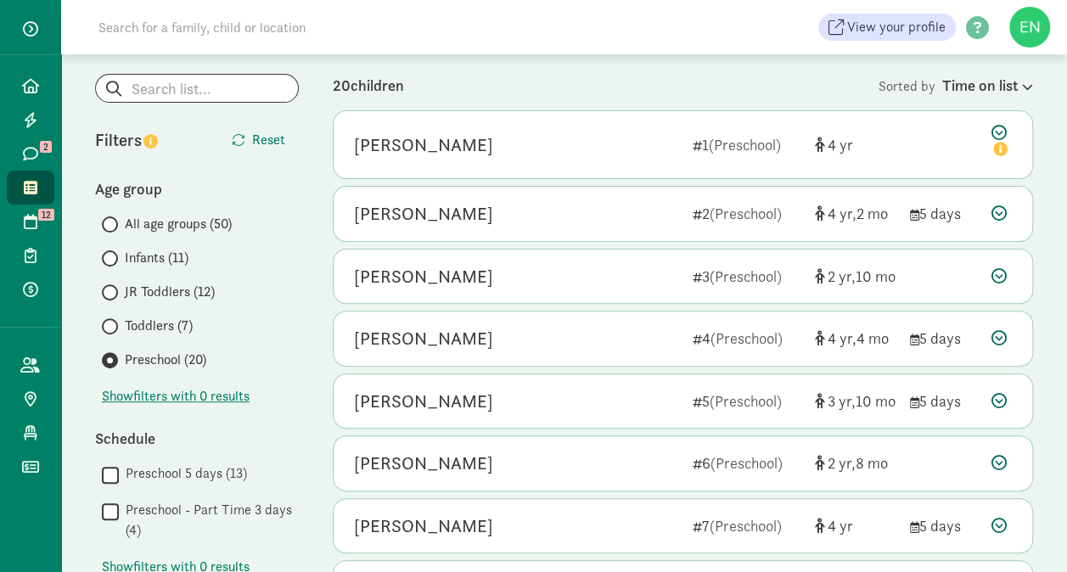
click at [162, 333] on span "Toddlers (7)" at bounding box center [159, 326] width 68 height 20
click at [113, 332] on input "Toddlers (7)" at bounding box center [107, 326] width 11 height 11
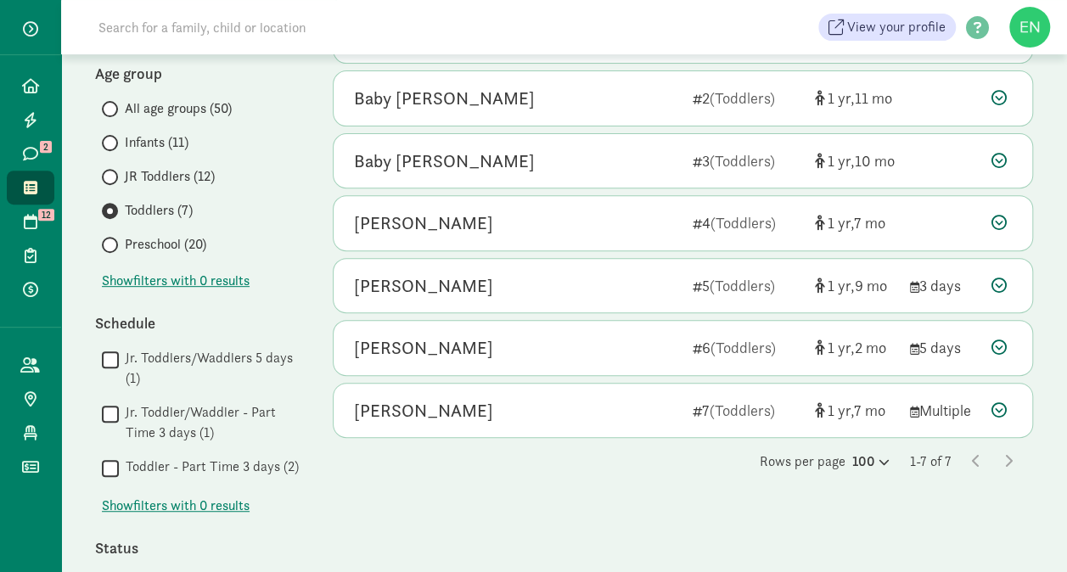
scroll to position [250, 0]
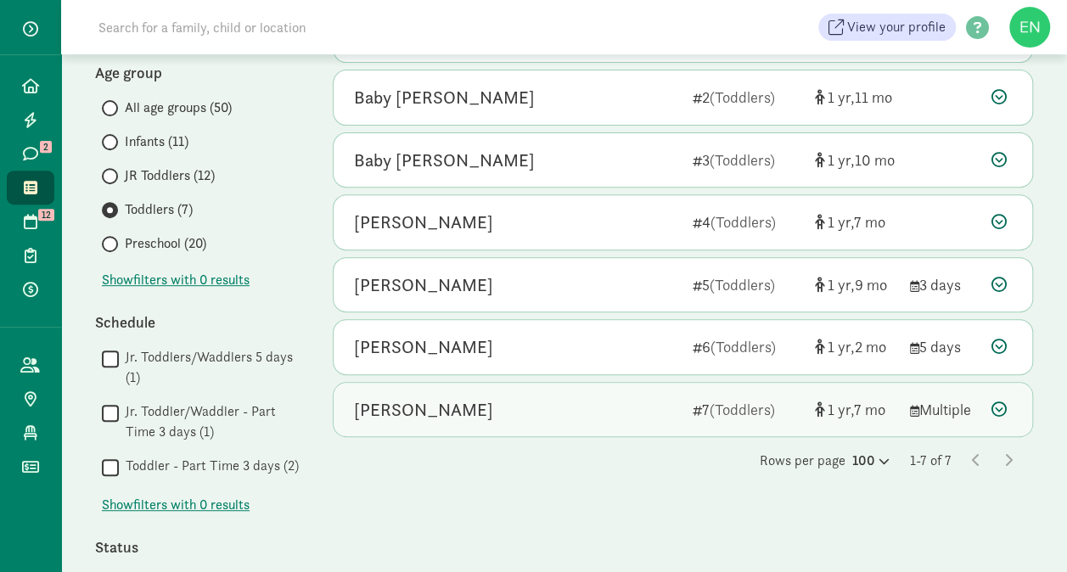
click at [581, 415] on div "Alden Olotoa" at bounding box center [516, 409] width 325 height 27
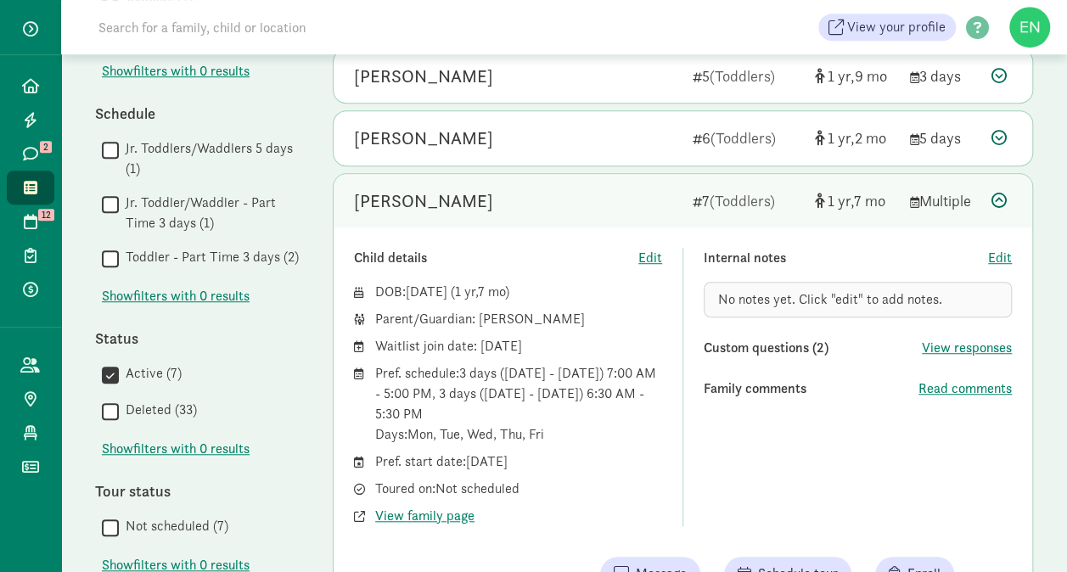
scroll to position [463, 0]
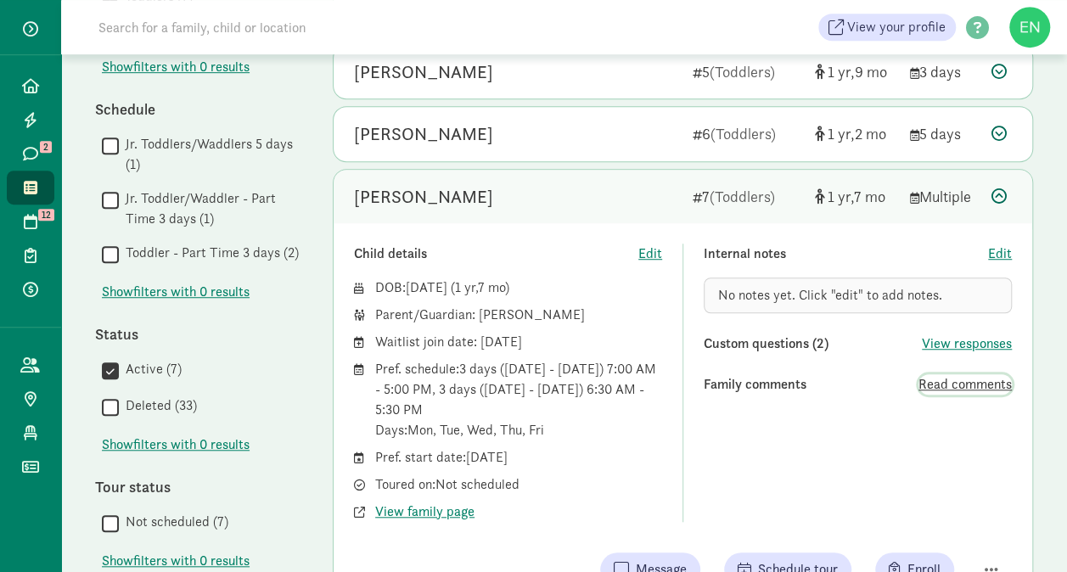
click at [974, 379] on span "Read comments" at bounding box center [964, 384] width 93 height 20
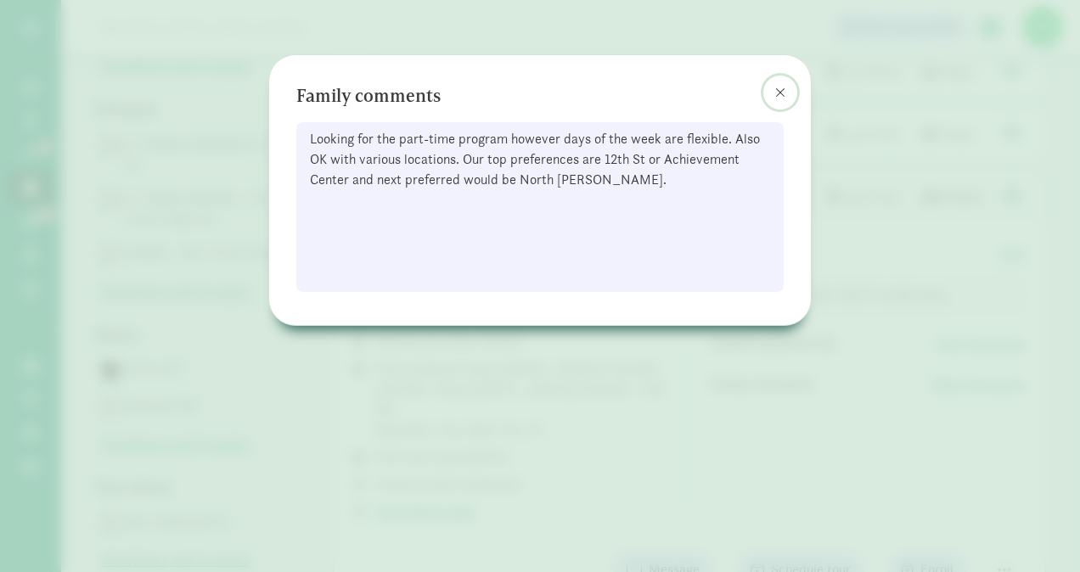
click at [787, 95] on button at bounding box center [780, 93] width 34 height 34
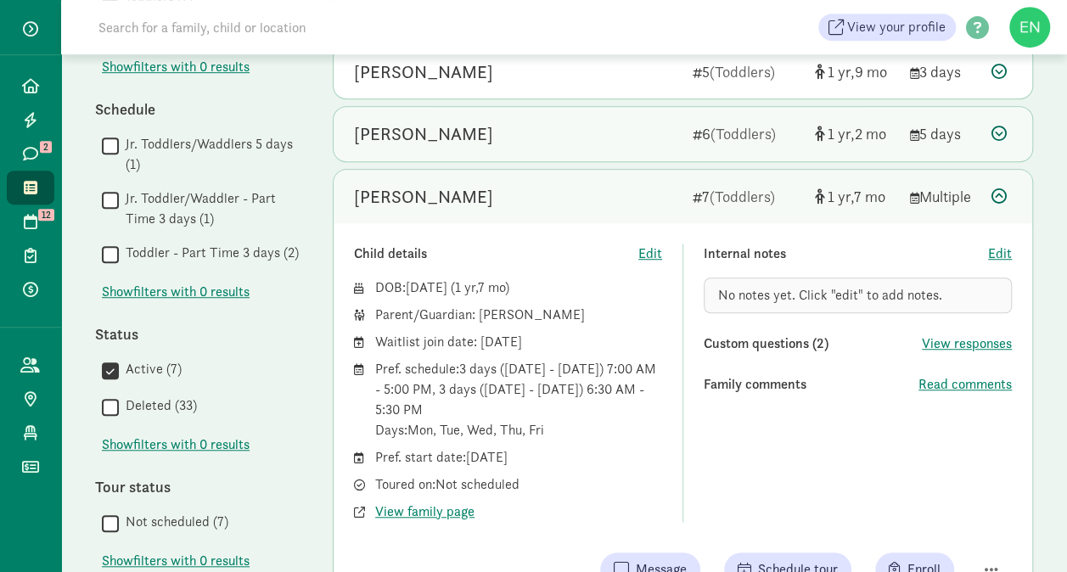
click at [742, 135] on span "(Toddlers)" at bounding box center [742, 134] width 65 height 20
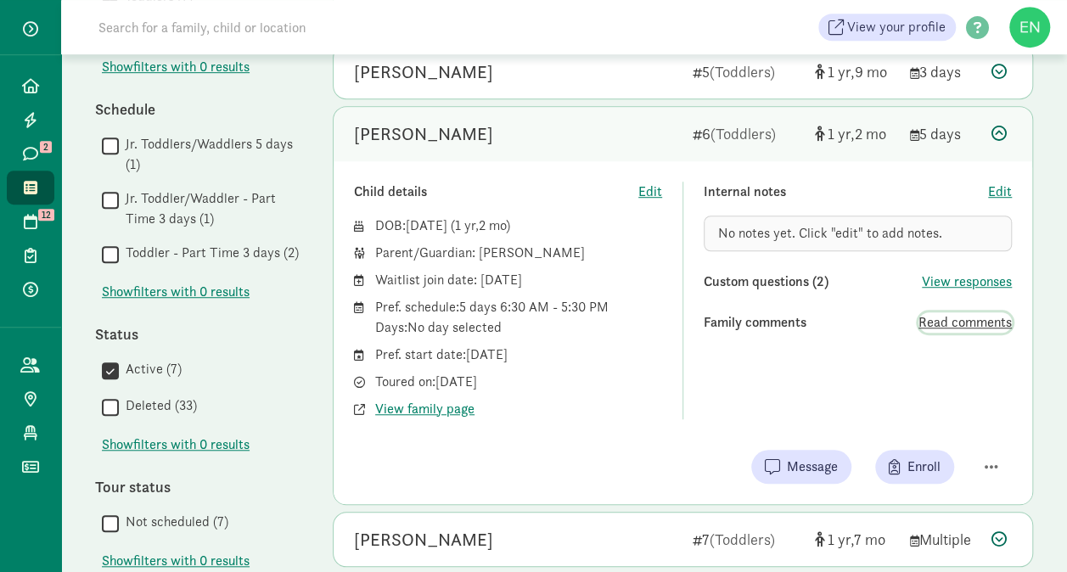
click at [924, 312] on span "Read comments" at bounding box center [964, 322] width 93 height 20
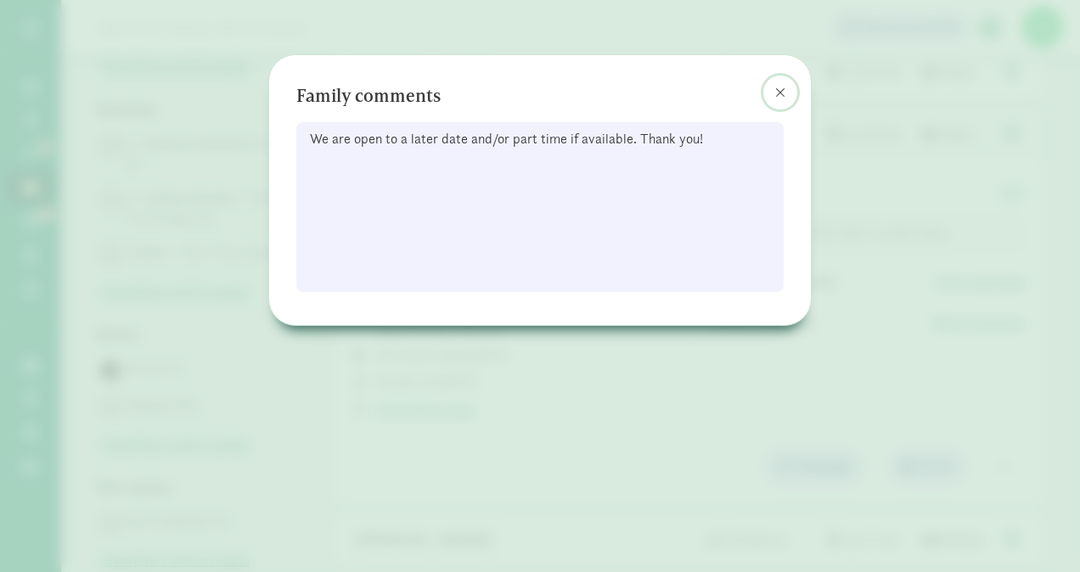
click at [778, 98] on span at bounding box center [780, 93] width 10 height 14
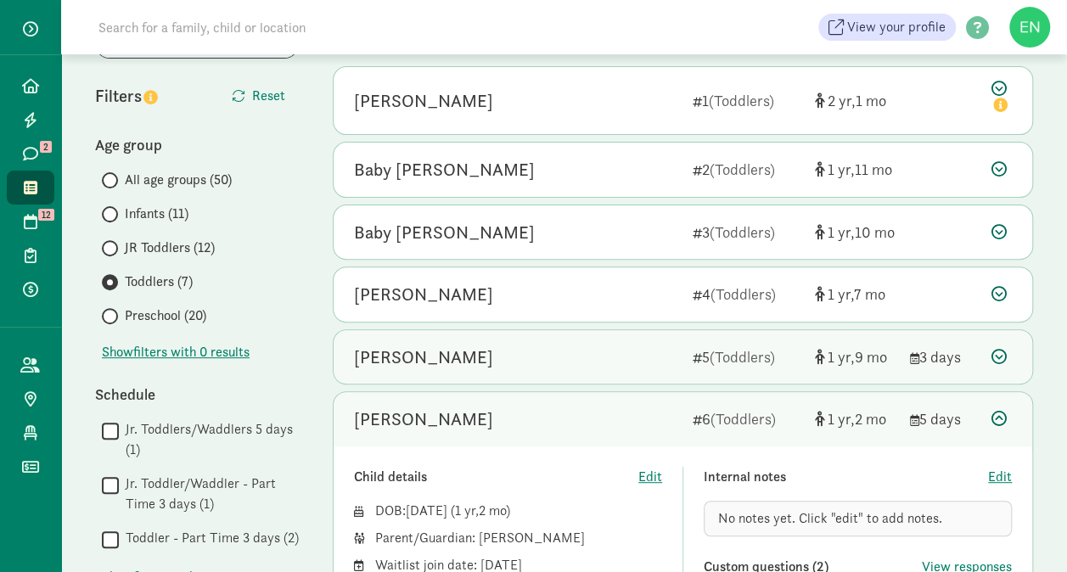
scroll to position [0, 0]
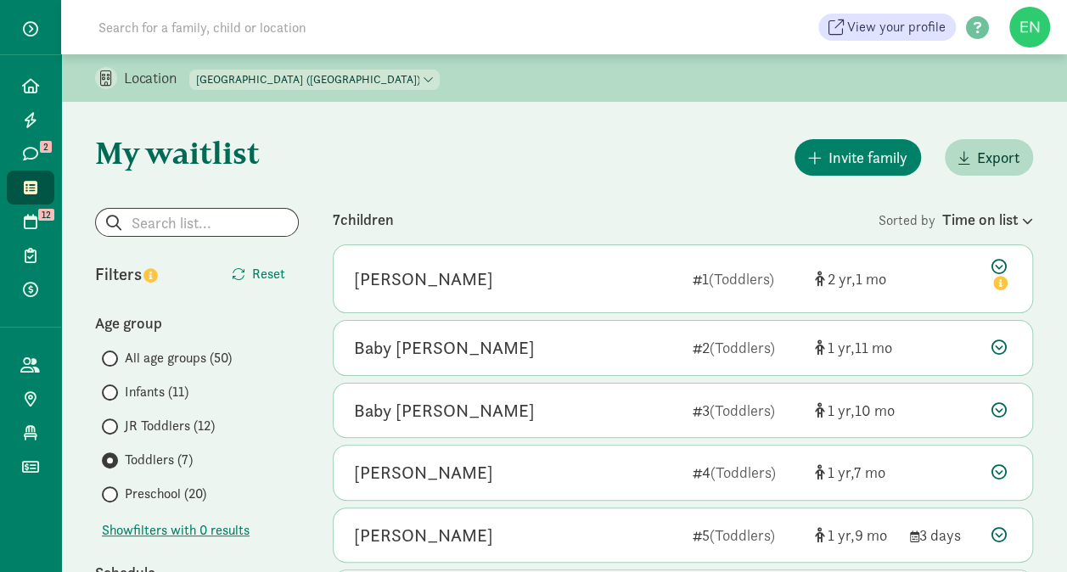
click at [440, 77] on select "North Tacoma Montessori Center (Achievement Center) North Tacoma Montessori (Pr…" at bounding box center [314, 80] width 250 height 20
click at [195, 435] on div "All age groups (50) Infants (11) JR Toddlers (12) Toddlers (7) Preschool (20)" at bounding box center [197, 426] width 204 height 156
click at [194, 423] on span "JR Toddlers (12)" at bounding box center [170, 426] width 90 height 20
click at [113, 423] on input "JR Toddlers (12)" at bounding box center [107, 426] width 11 height 11
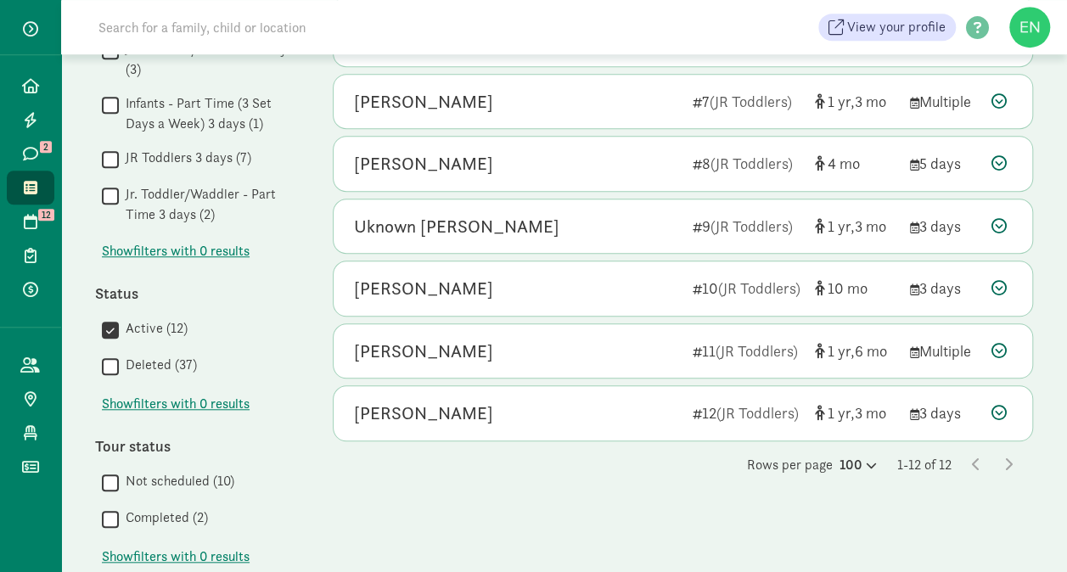
scroll to position [600, 0]
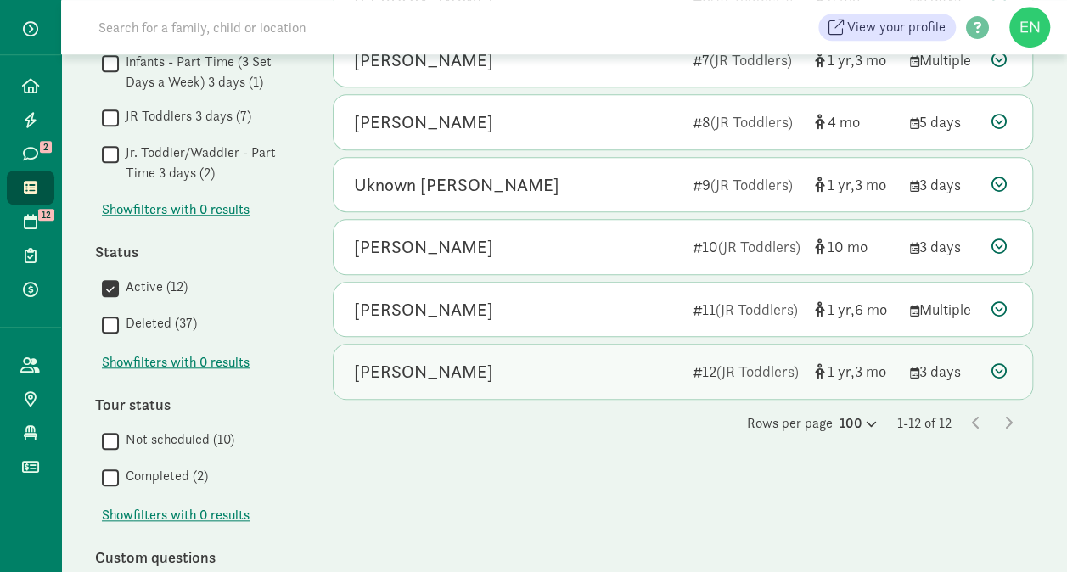
click at [433, 372] on div "Giovanni Lazarek" at bounding box center [423, 371] width 139 height 27
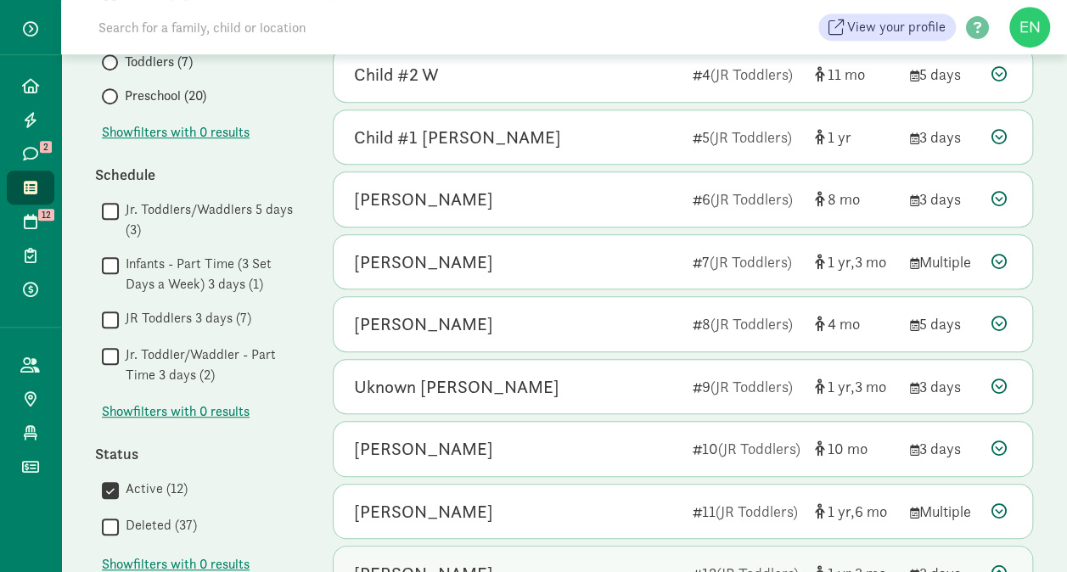
scroll to position [0, 0]
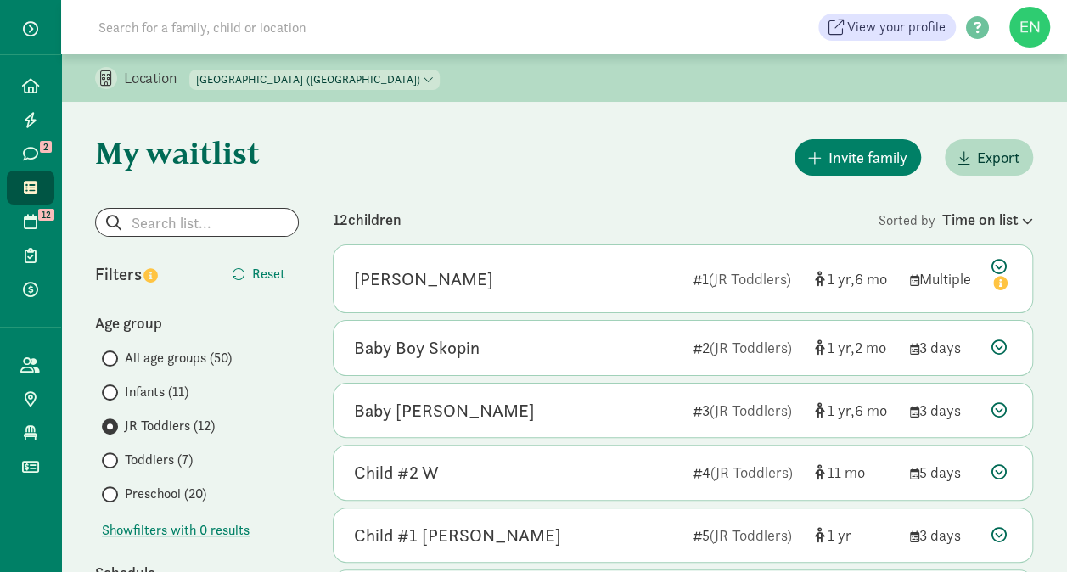
click at [326, 87] on select "North Tacoma Montessori Center (Achievement Center) North Tacoma Montessori (Pr…" at bounding box center [314, 80] width 250 height 20
select select "83839"
click at [190, 70] on select "North Tacoma Montessori Center (Achievement Center) North Tacoma Montessori (Pr…" at bounding box center [314, 80] width 250 height 20
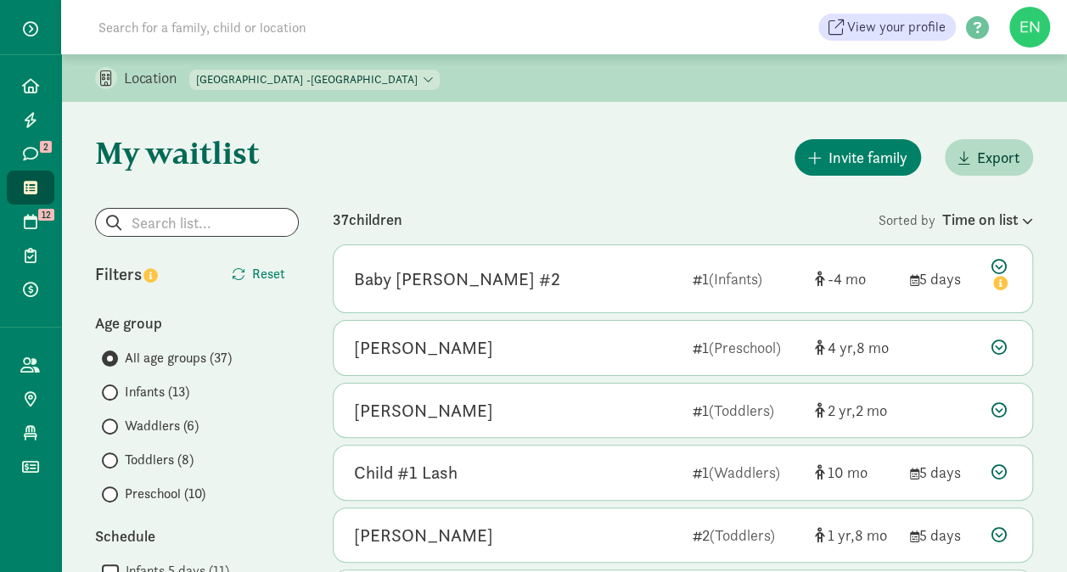
scroll to position [196, 0]
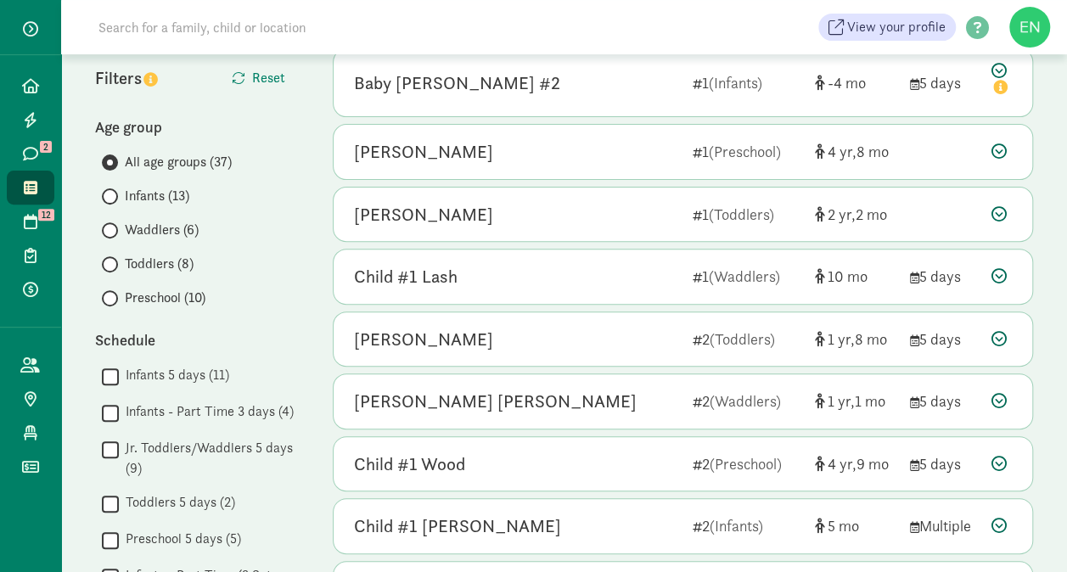
click at [149, 300] on span "Preschool (10)" at bounding box center [165, 298] width 81 height 20
click at [113, 300] on input "Preschool (10)" at bounding box center [107, 298] width 11 height 11
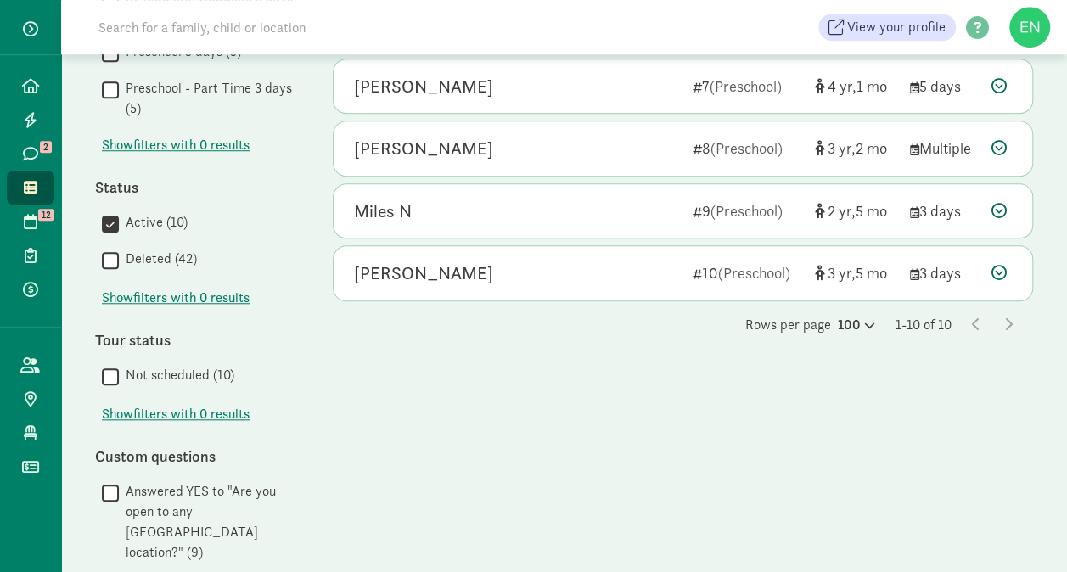
scroll to position [575, 0]
click at [508, 317] on div "Rows per page 100 1-10 of 10" at bounding box center [683, 324] width 700 height 20
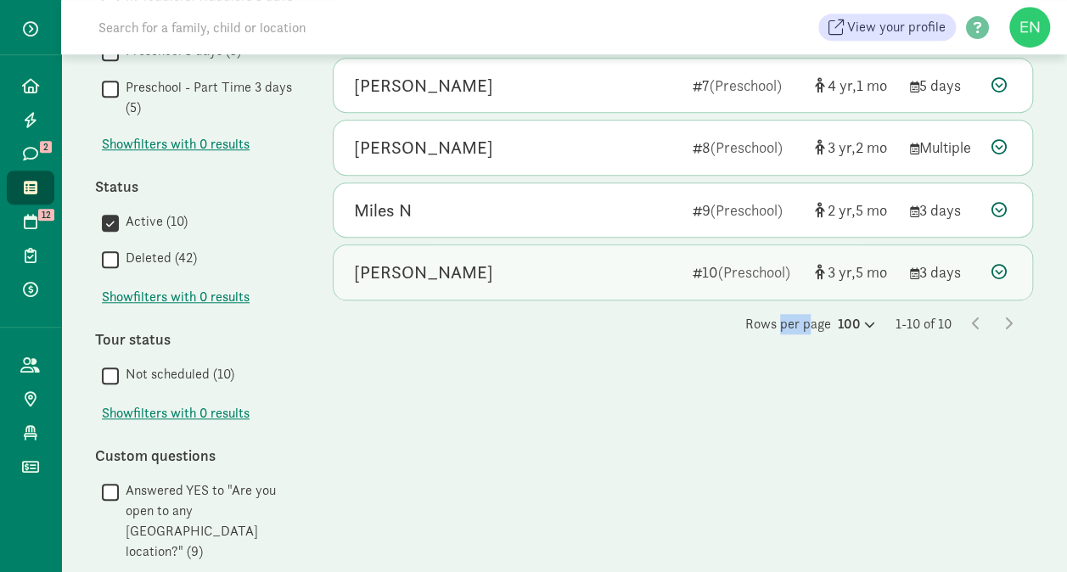
drag, startPoint x: 509, startPoint y: 319, endPoint x: 519, endPoint y: 253, distance: 66.9
click at [519, 253] on div "Austin Merritt 10 (Preschool) 3 5 3 days" at bounding box center [683, 272] width 699 height 54
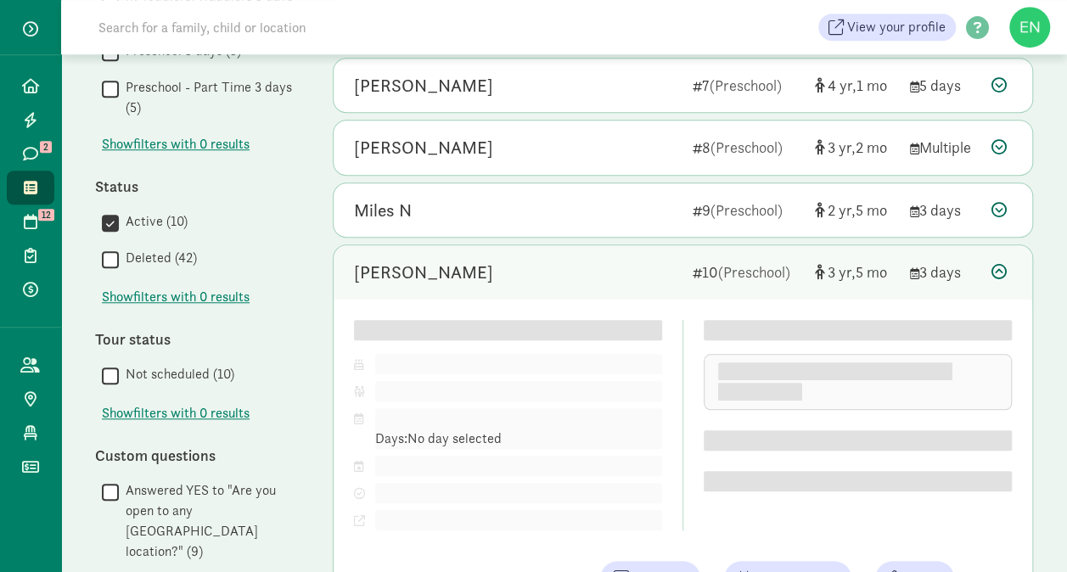
scroll to position [651, 0]
